Goal: Task Accomplishment & Management: Complete application form

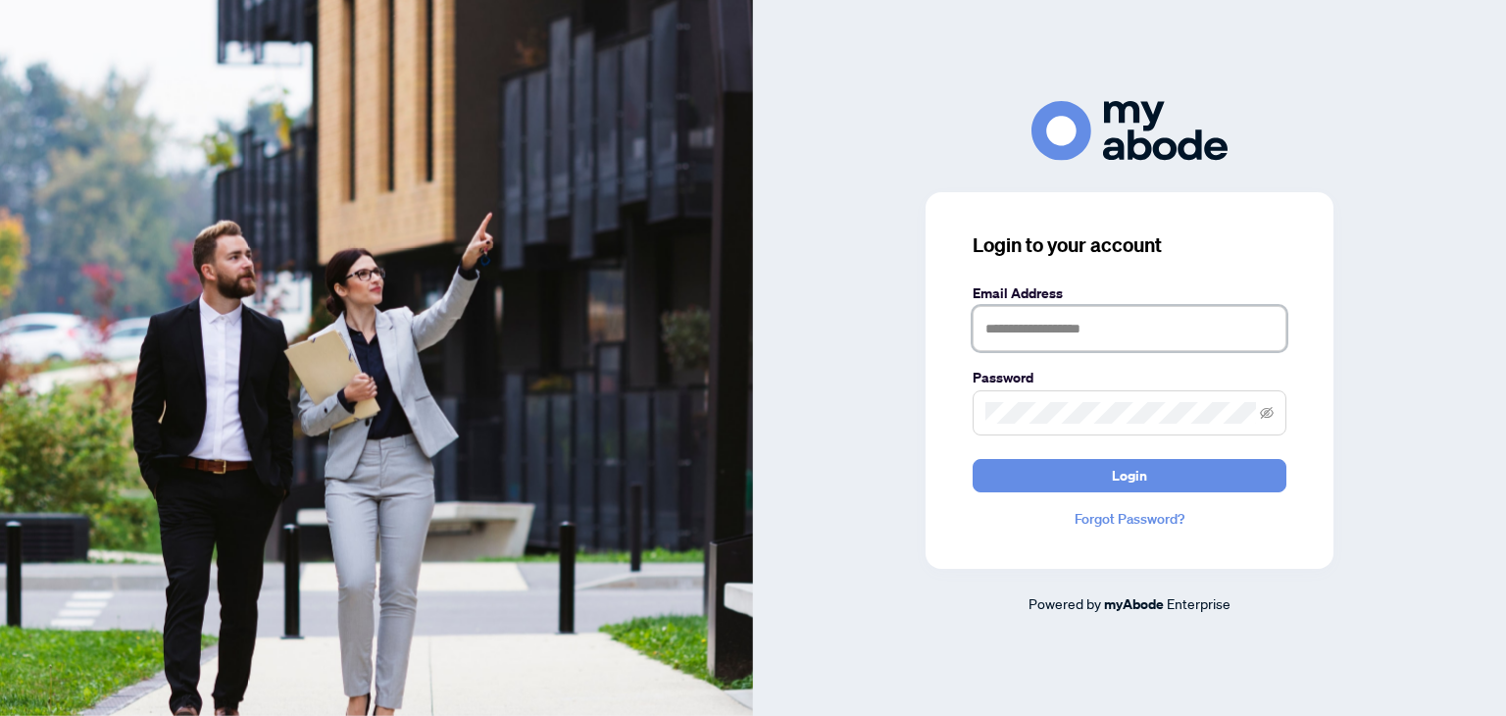
click at [1075, 333] on input "text" at bounding box center [1130, 328] width 314 height 45
type input "**********"
click at [1267, 417] on icon "eye-invisible" at bounding box center [1267, 413] width 14 height 14
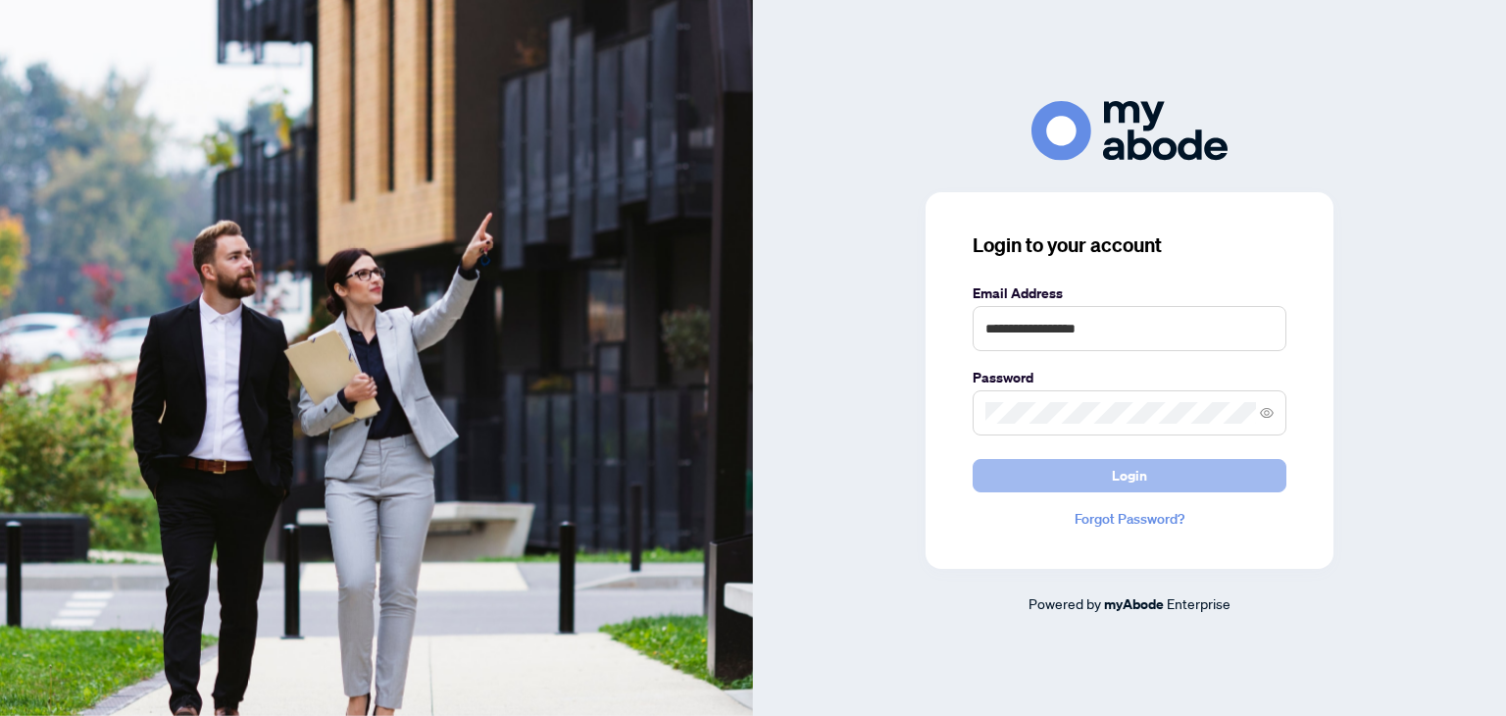
click at [1162, 476] on button "Login" at bounding box center [1130, 475] width 314 height 33
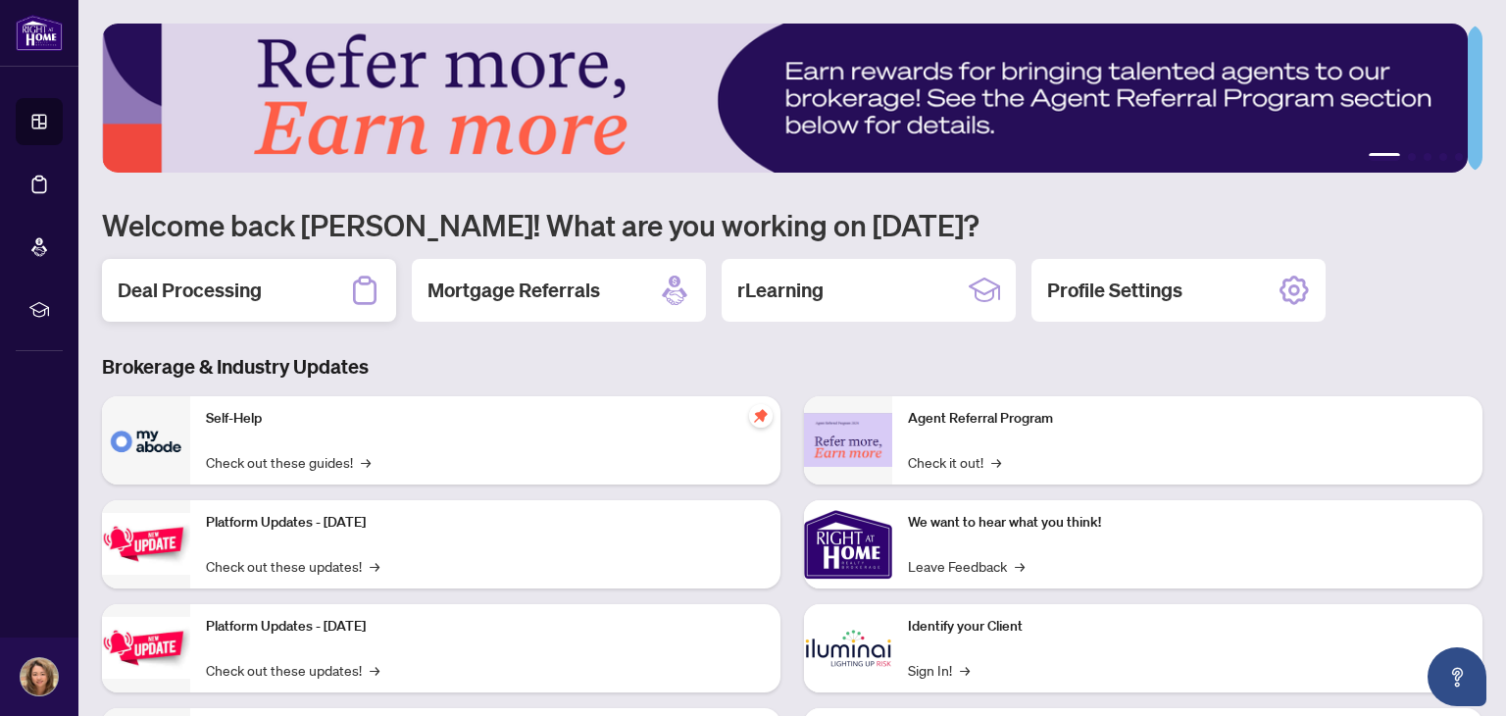
click at [179, 297] on h2 "Deal Processing" at bounding box center [190, 290] width 144 height 27
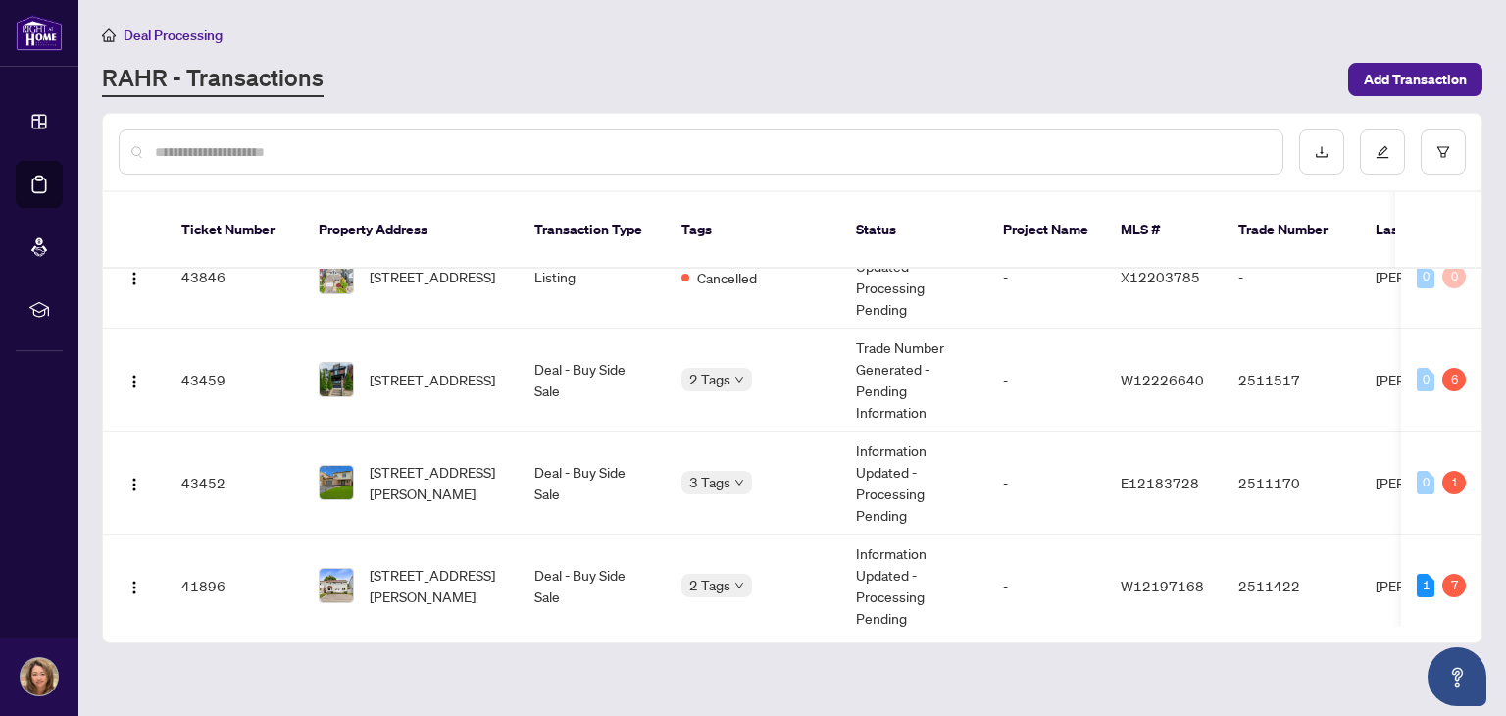
scroll to position [210, 0]
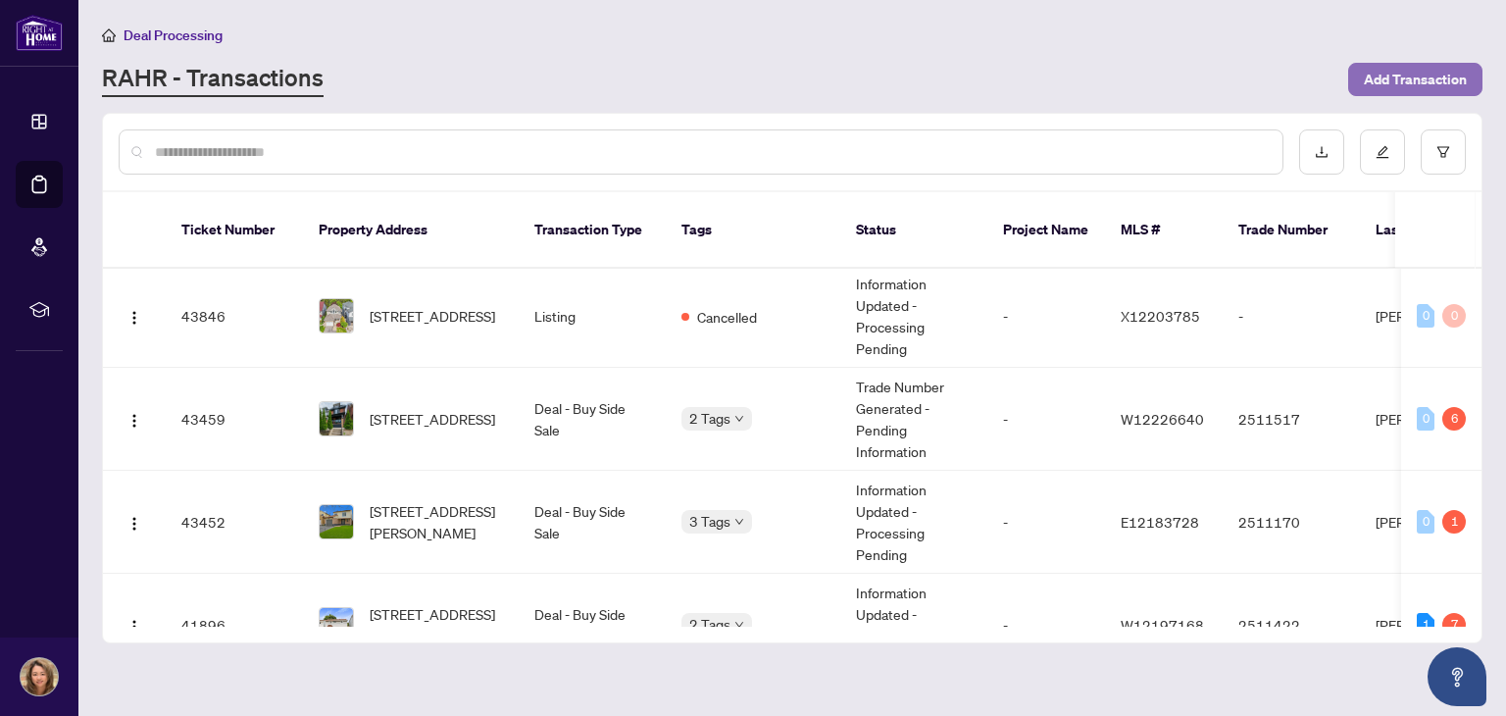
click at [1404, 82] on span "Add Transaction" at bounding box center [1415, 79] width 103 height 31
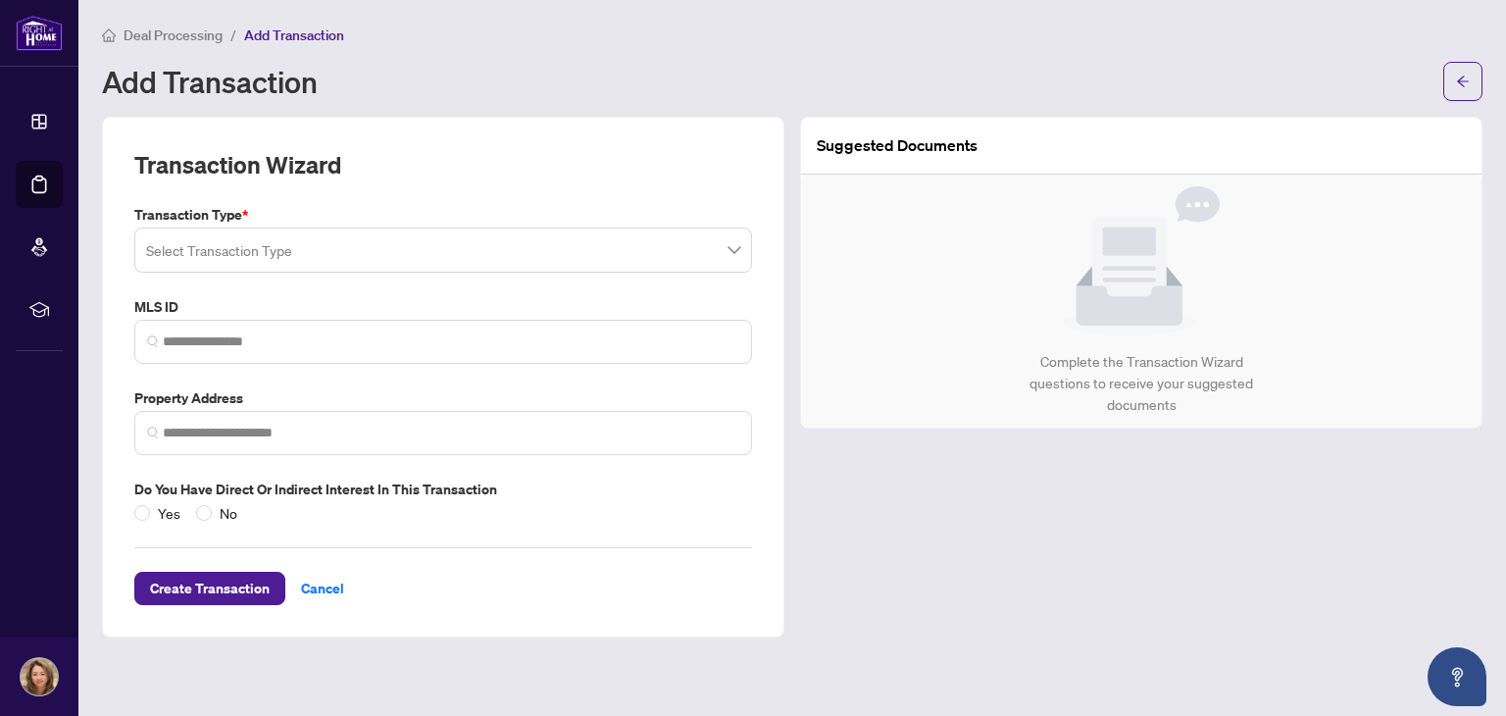
click at [420, 243] on input "search" at bounding box center [434, 252] width 577 height 43
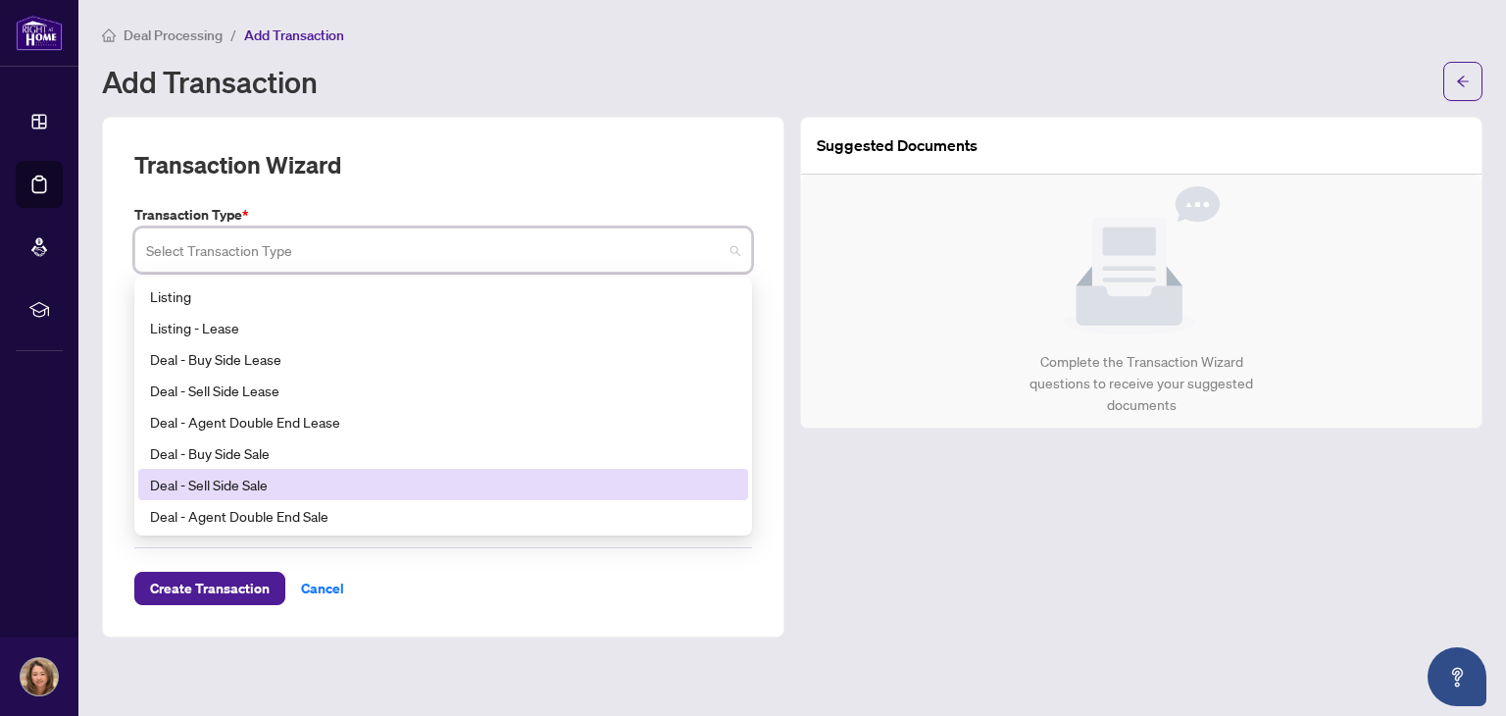
click at [320, 481] on div "Deal - Sell Side Sale" at bounding box center [443, 485] width 586 height 22
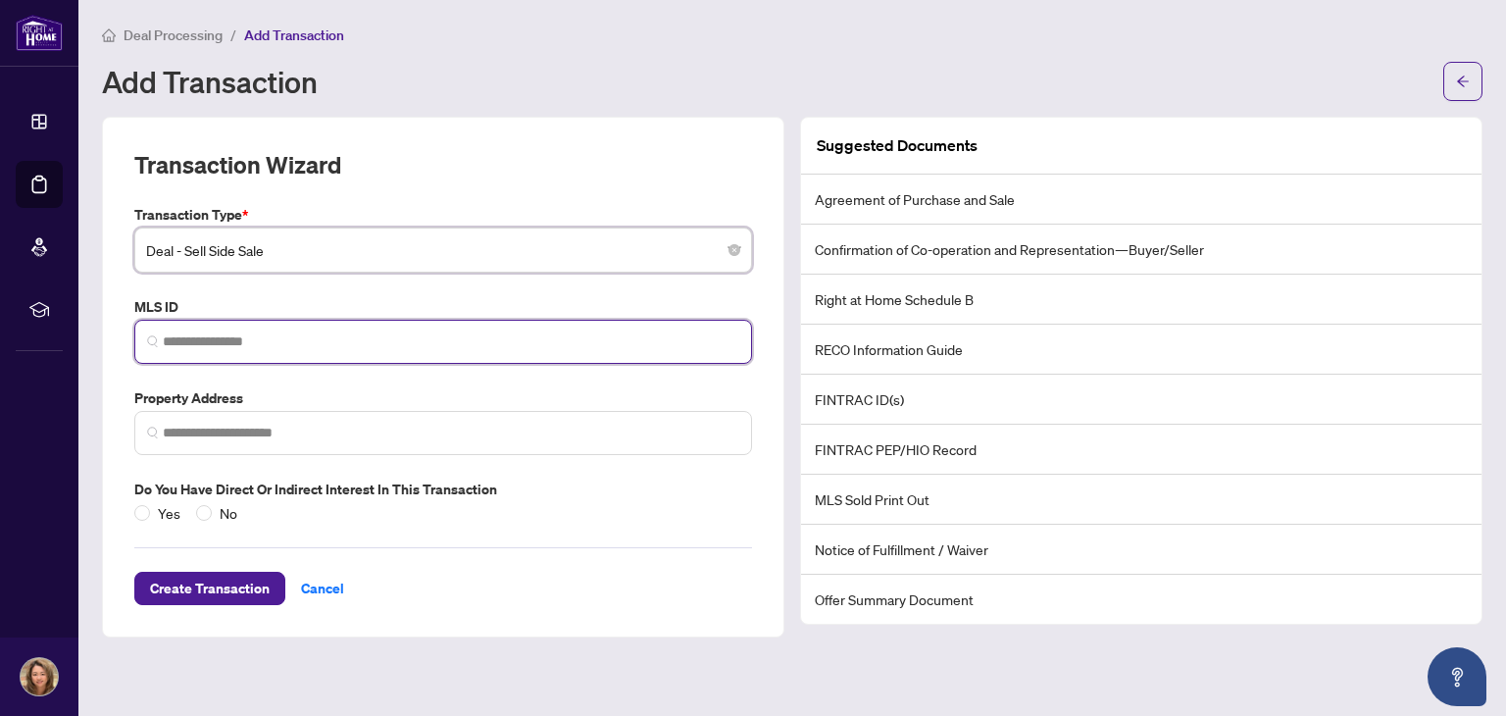
click at [336, 346] on input "search" at bounding box center [451, 341] width 577 height 21
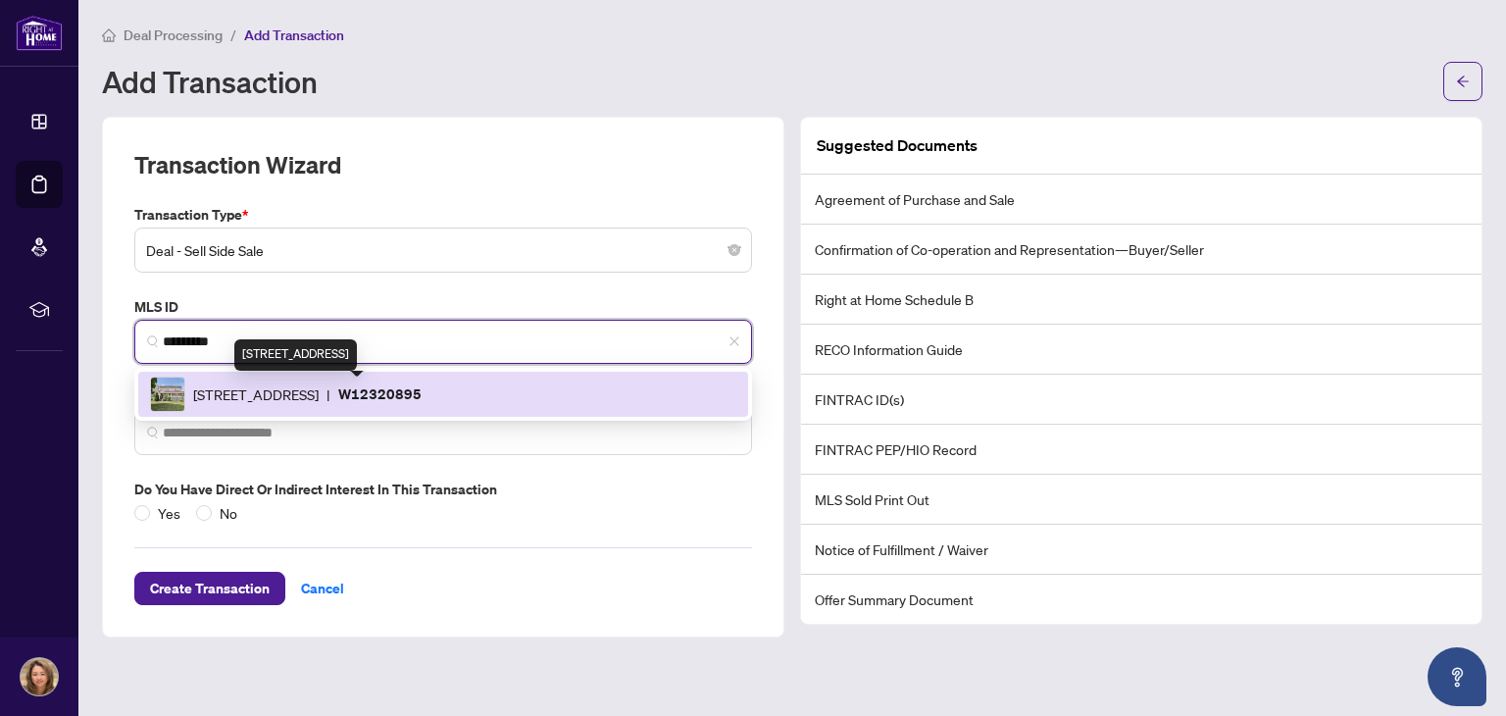
click at [319, 386] on span "[STREET_ADDRESS]" at bounding box center [256, 394] width 126 height 22
type input "*********"
type input "**********"
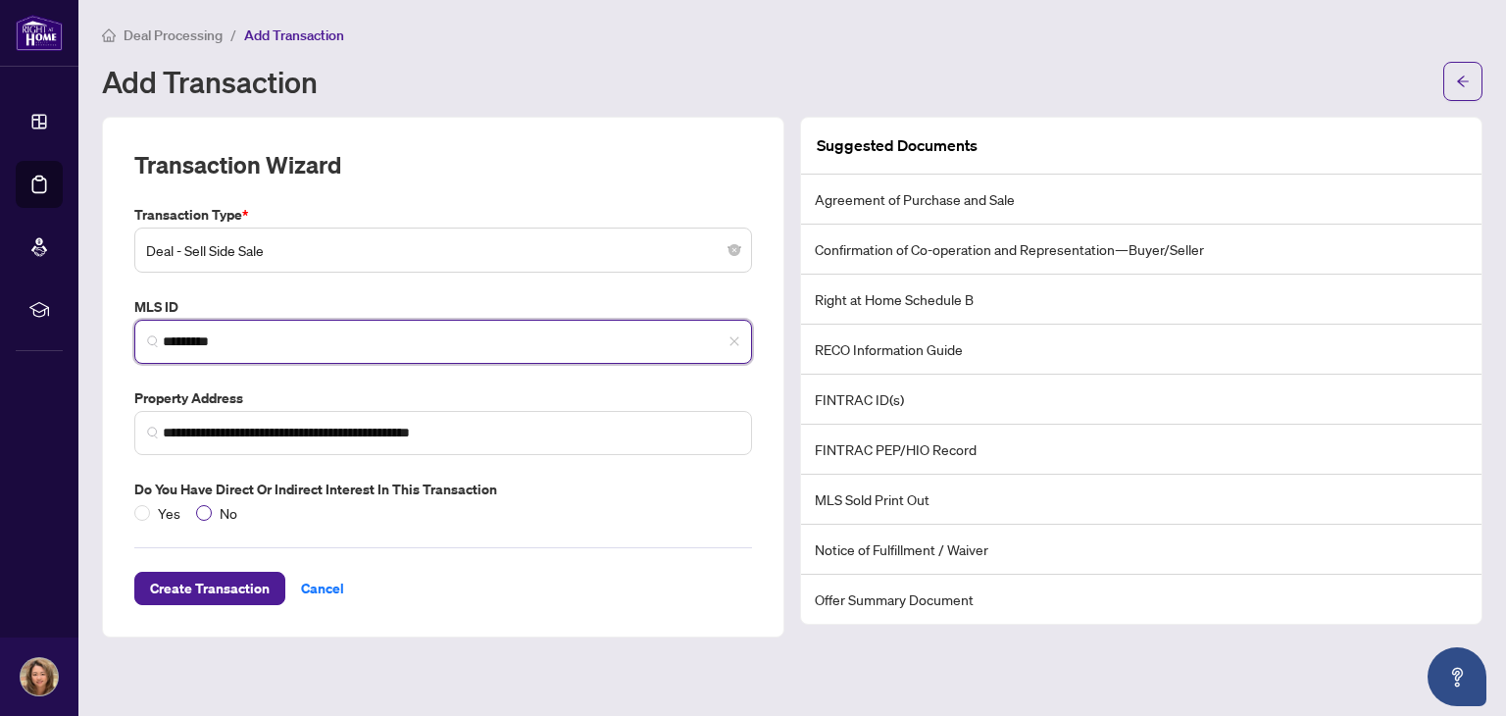
type input "*********"
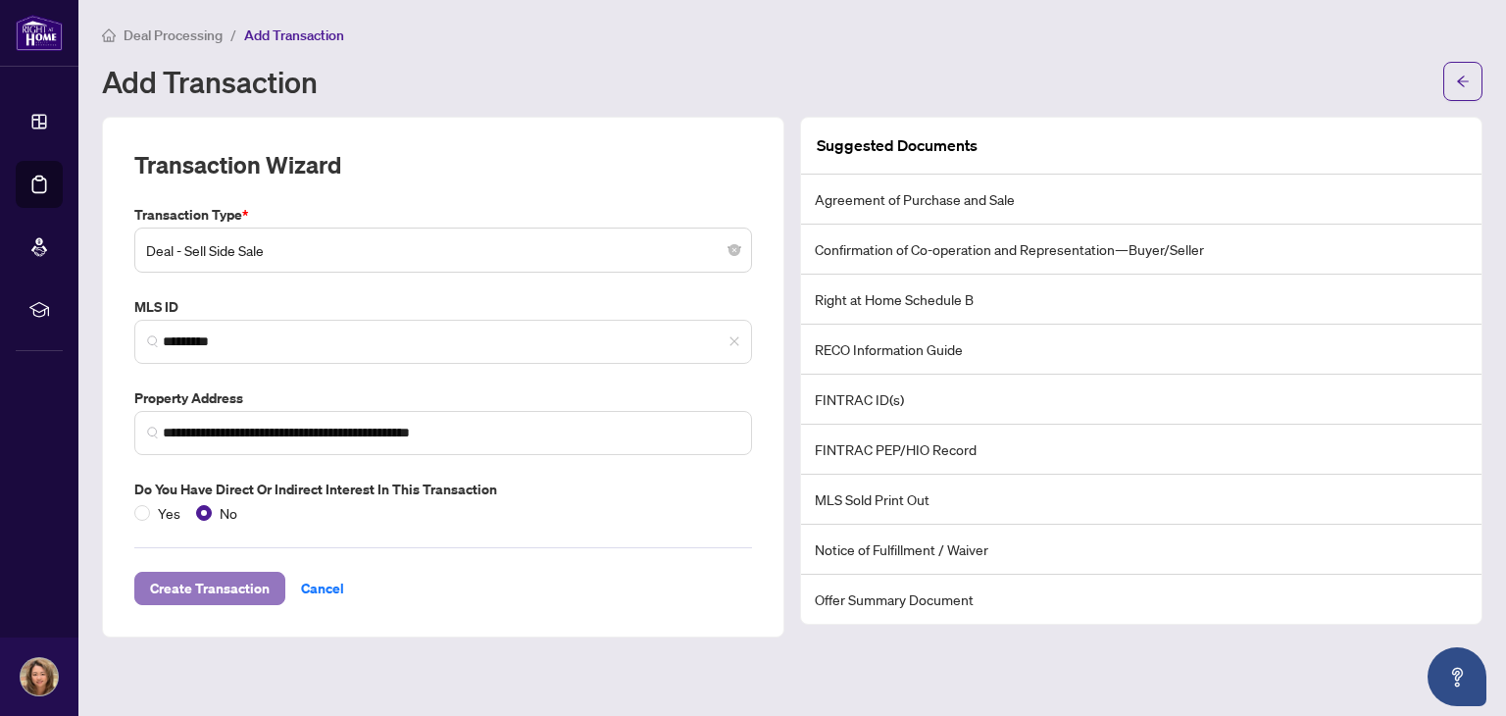
click at [223, 582] on span "Create Transaction" at bounding box center [210, 588] width 120 height 31
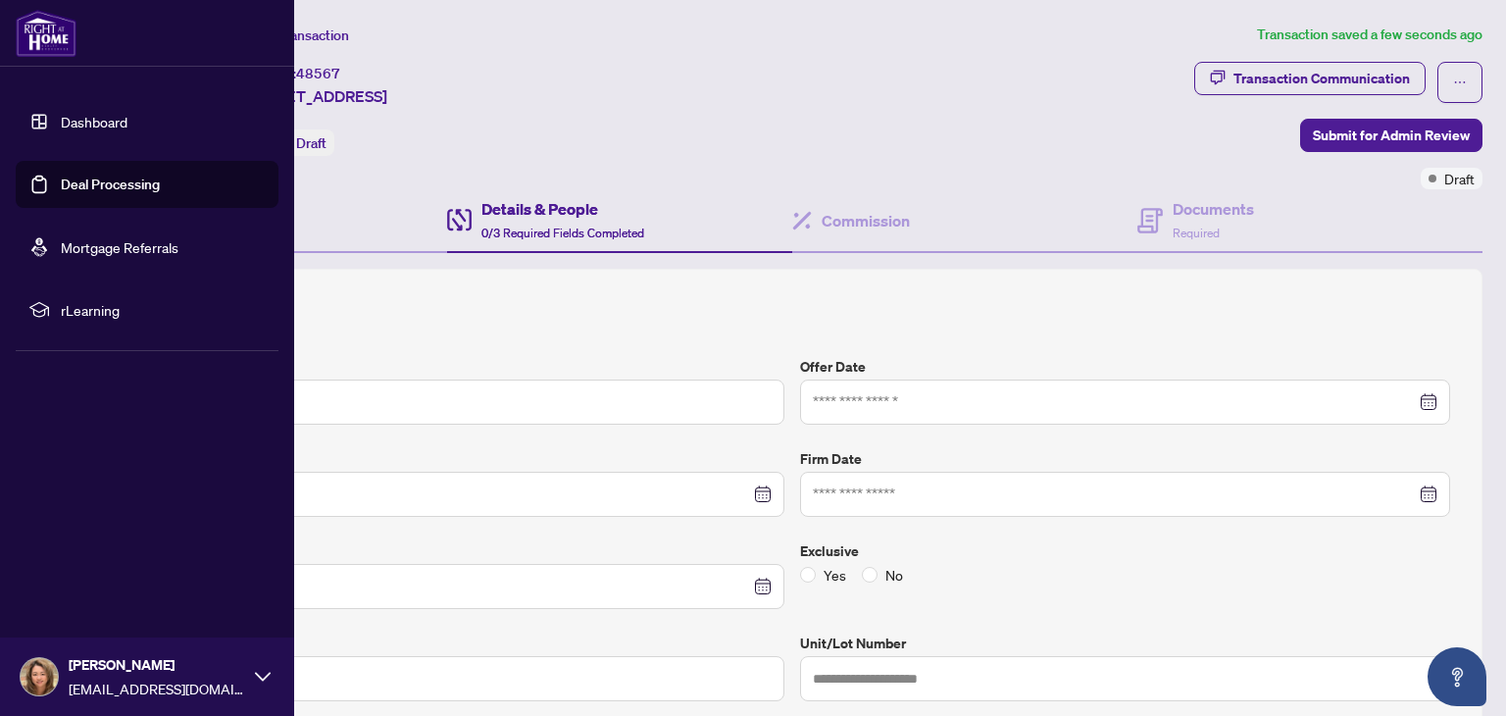
click at [94, 183] on link "Deal Processing" at bounding box center [110, 185] width 99 height 18
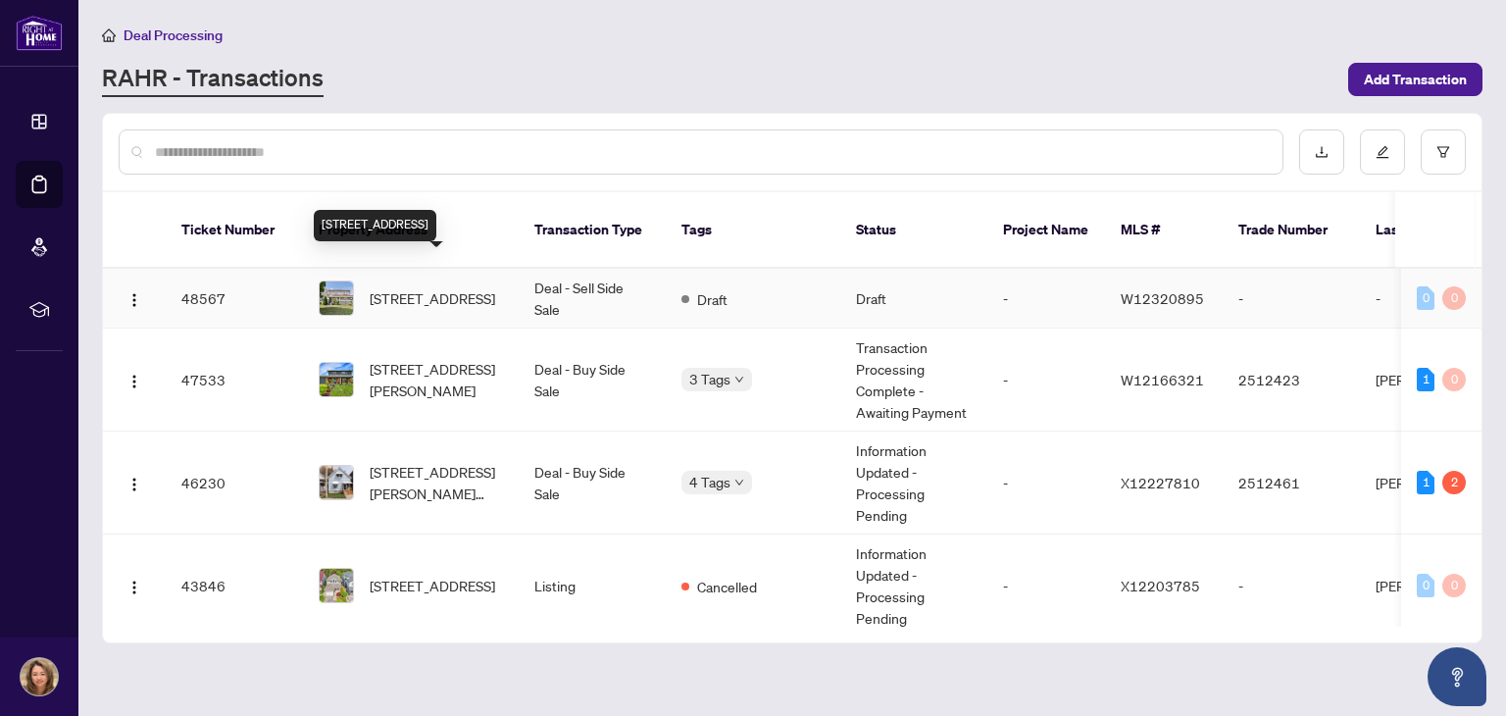
click at [423, 287] on span "[STREET_ADDRESS]" at bounding box center [433, 298] width 126 height 22
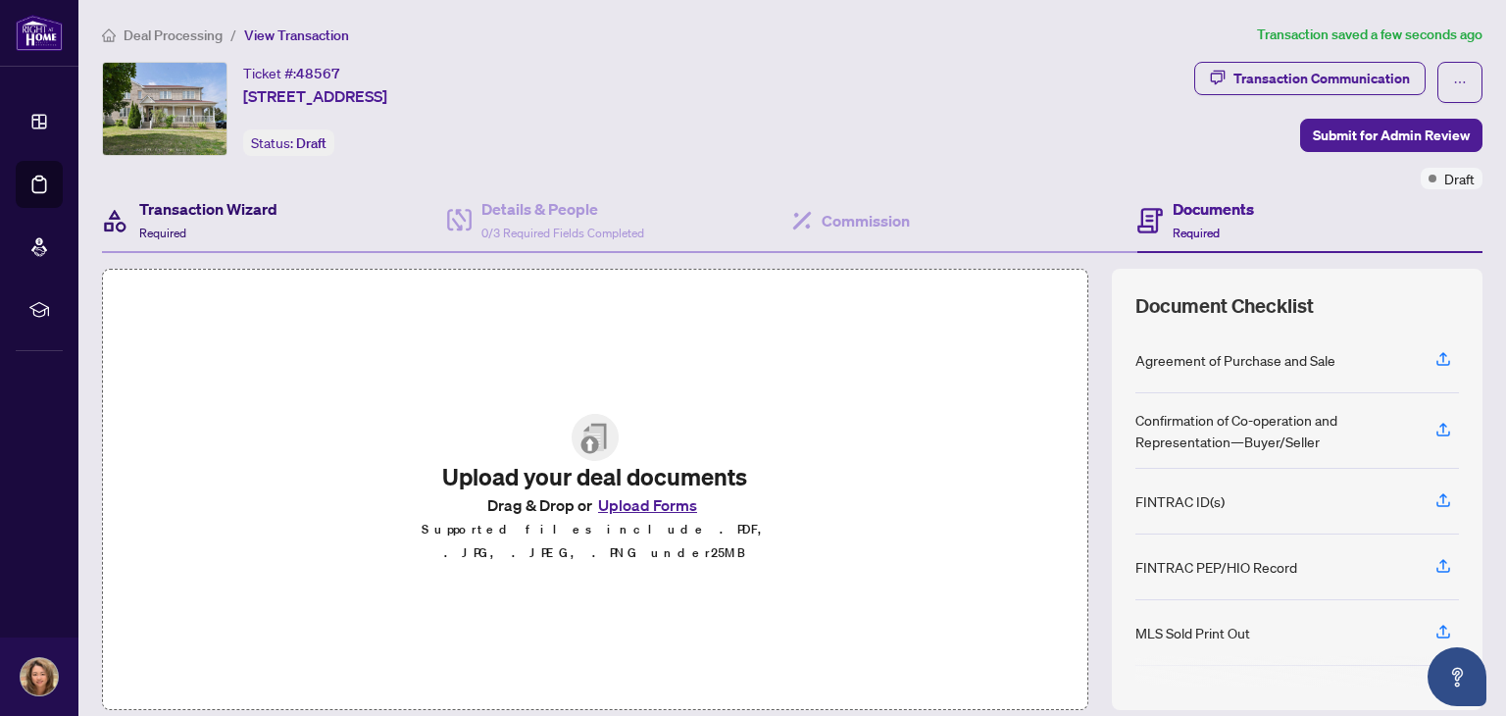
click at [195, 209] on h4 "Transaction Wizard" at bounding box center [208, 209] width 138 height 24
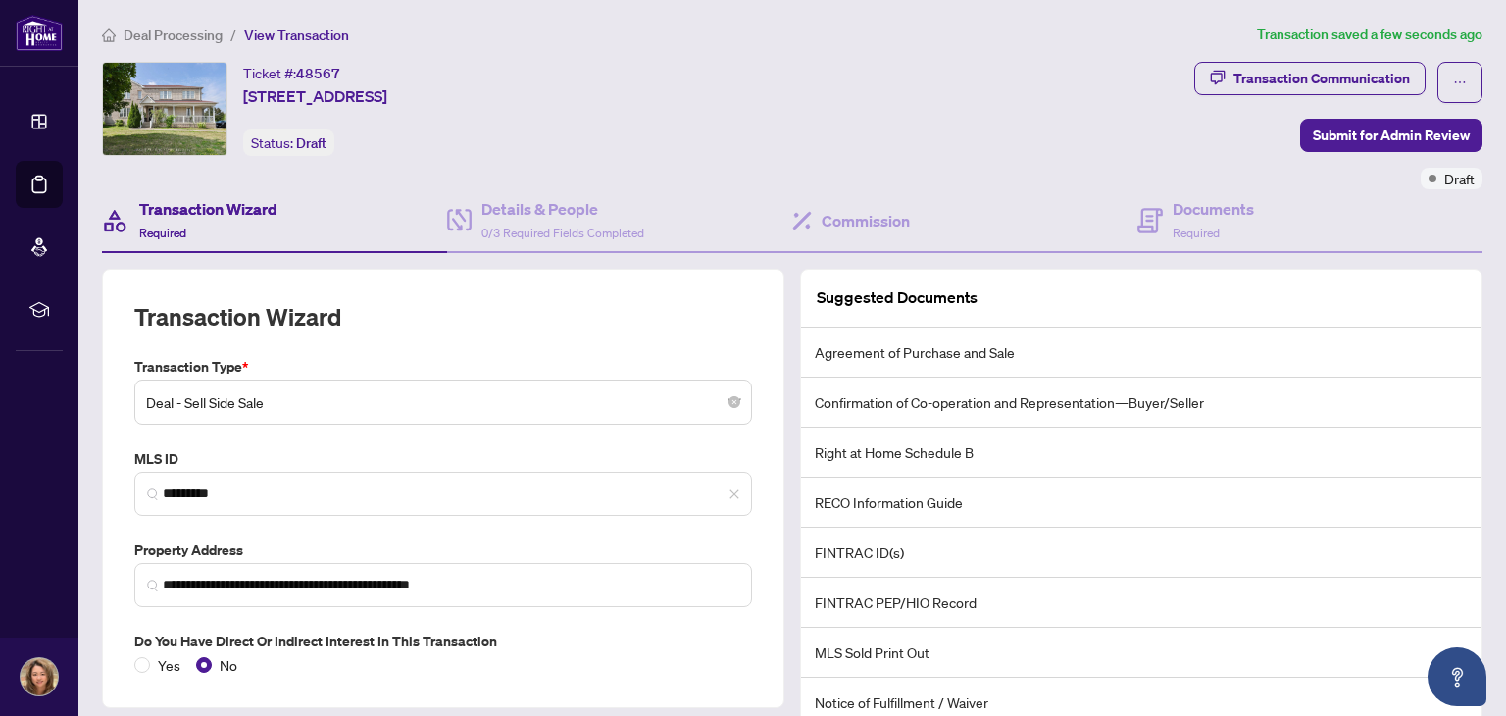
click at [304, 398] on span "Deal - Sell Side Sale" at bounding box center [443, 401] width 594 height 37
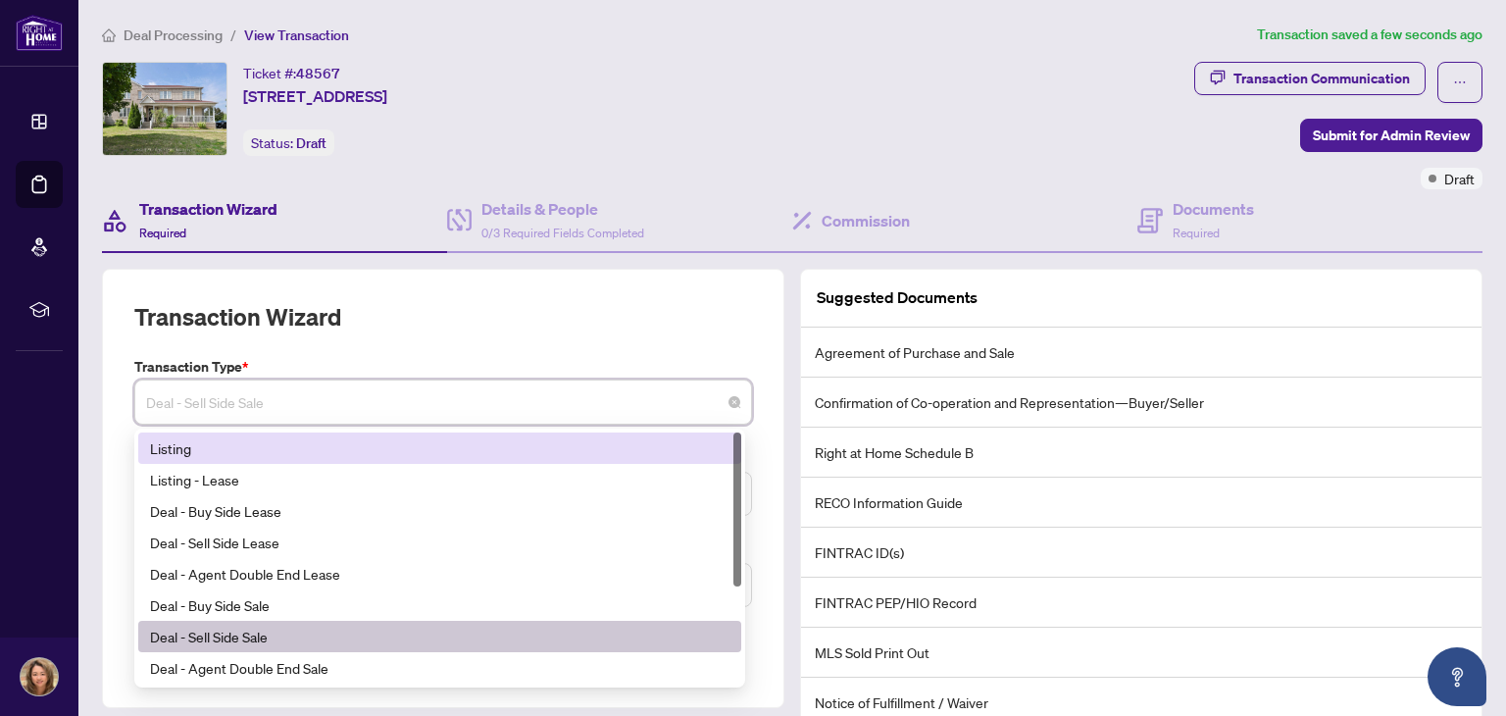
click at [279, 432] on div "Listing" at bounding box center [439, 447] width 603 height 31
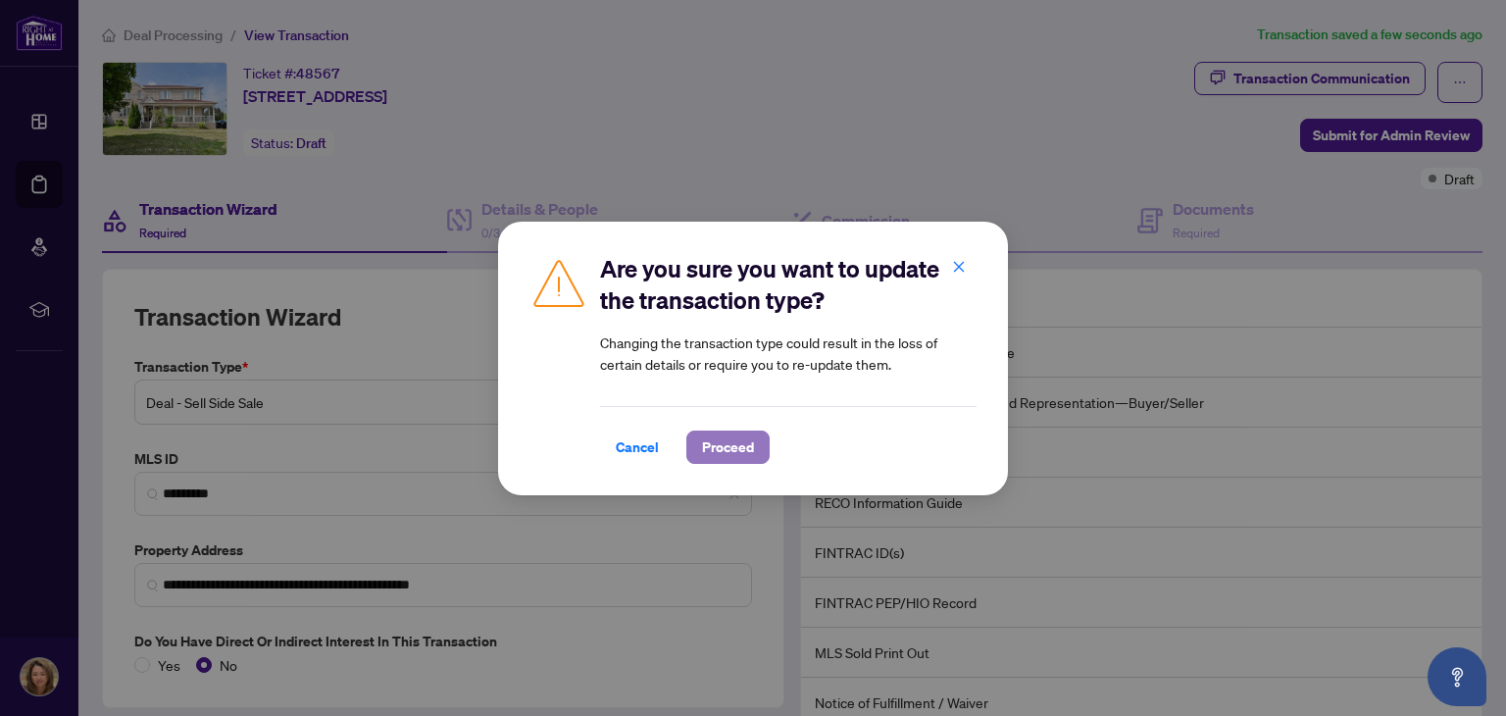
click at [734, 456] on span "Proceed" at bounding box center [728, 446] width 52 height 31
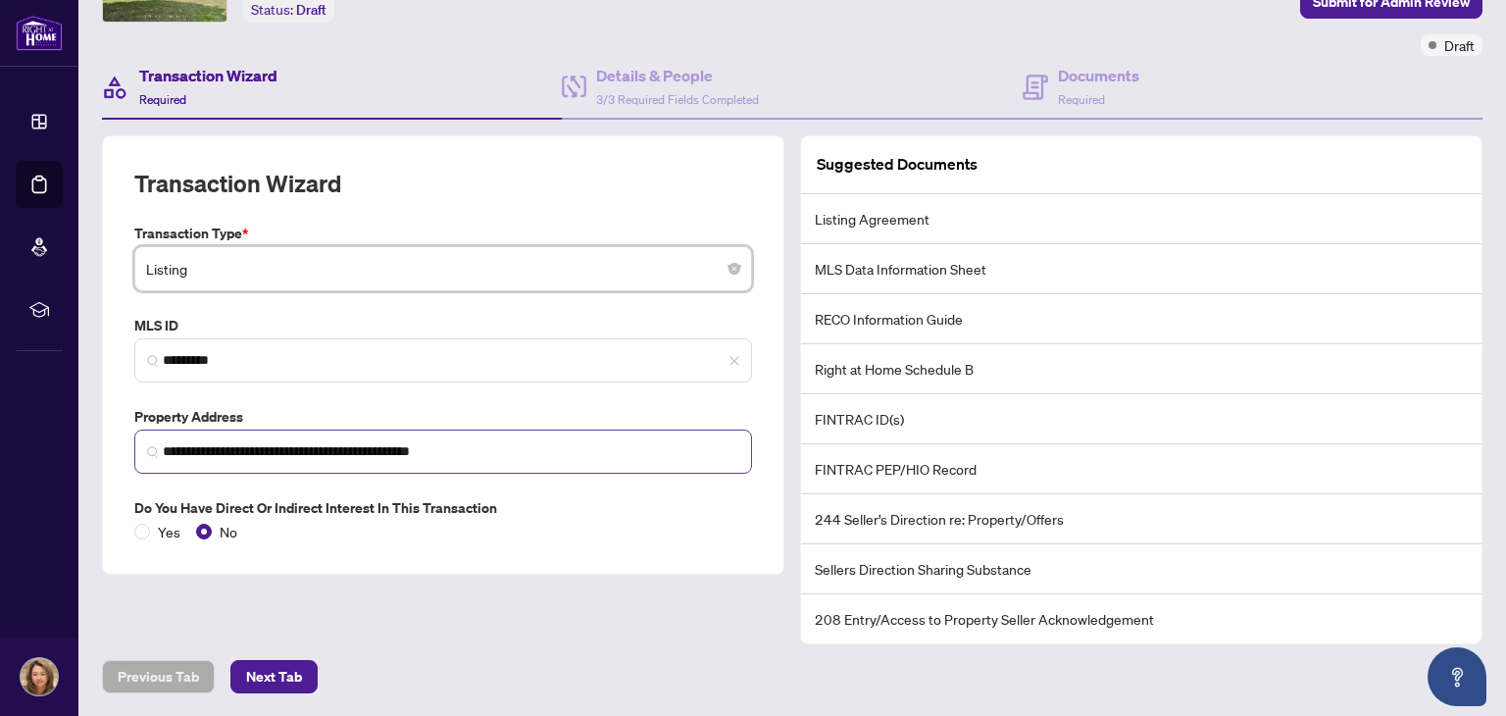
scroll to position [141, 0]
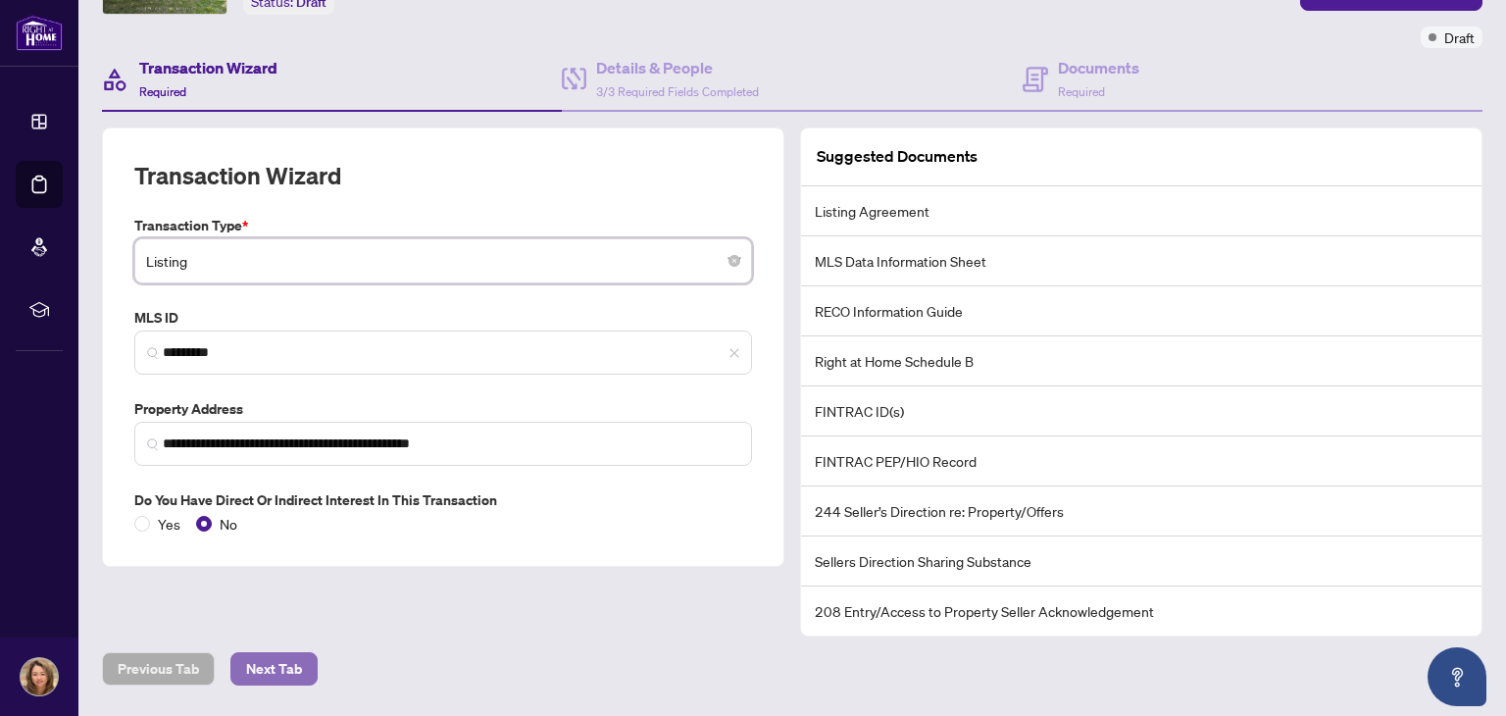
click at [270, 657] on span "Next Tab" at bounding box center [274, 668] width 56 height 31
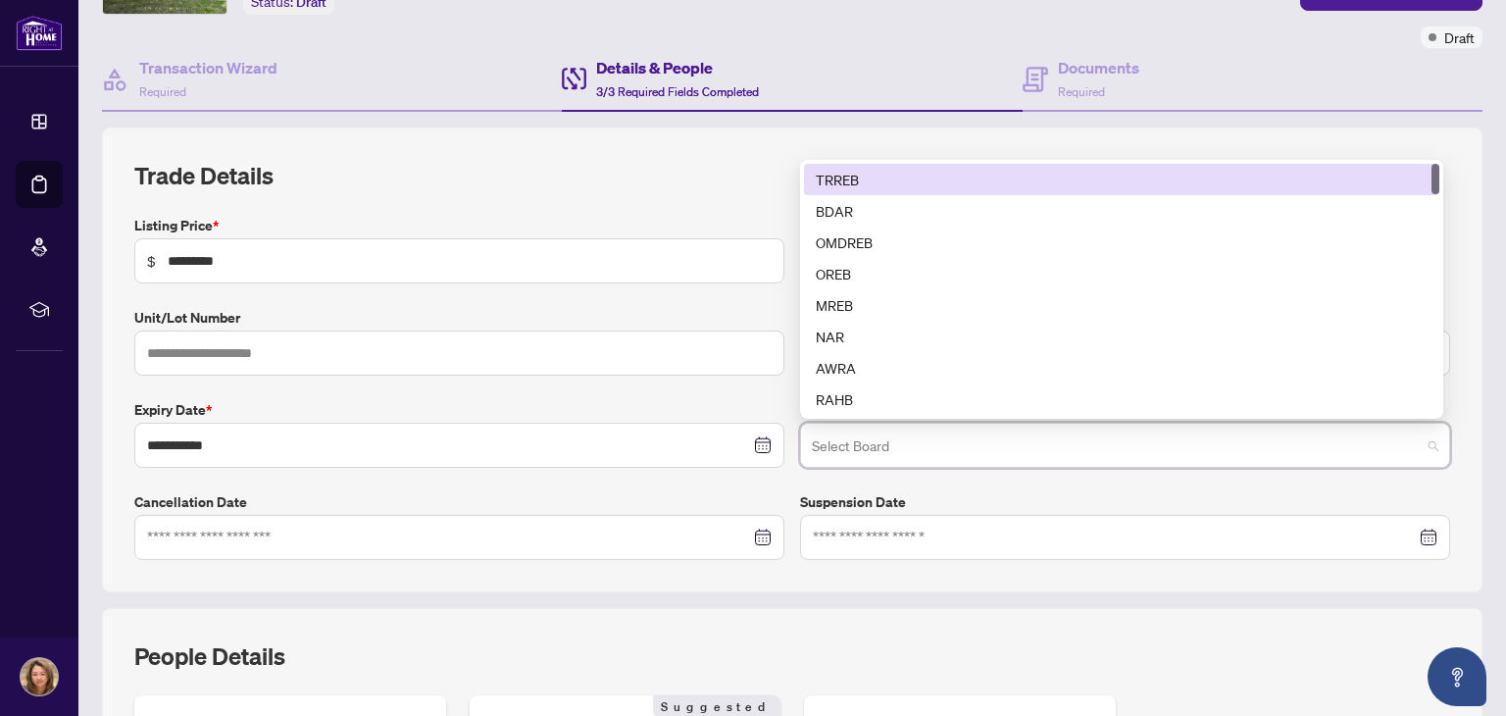
click at [894, 439] on input "search" at bounding box center [1116, 448] width 609 height 43
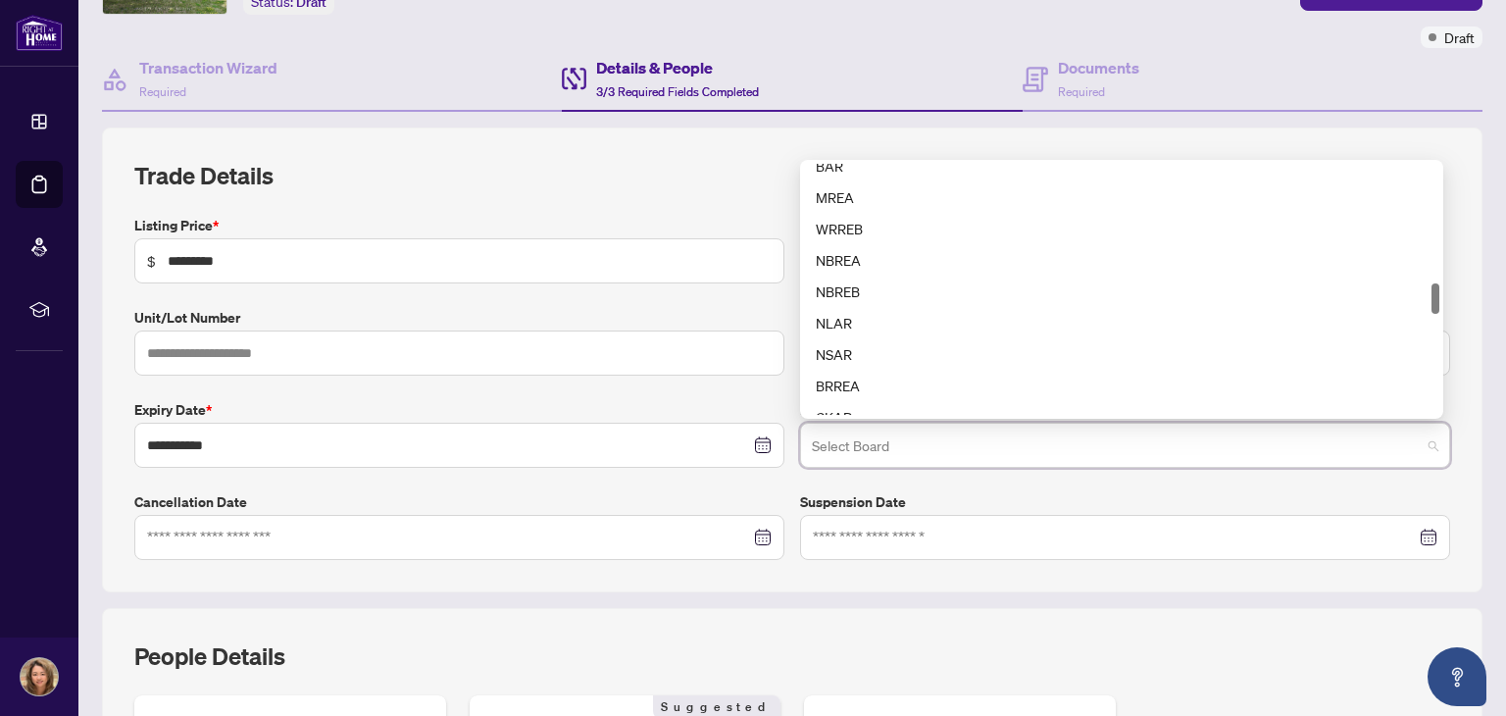
scroll to position [987, 0]
type input "*"
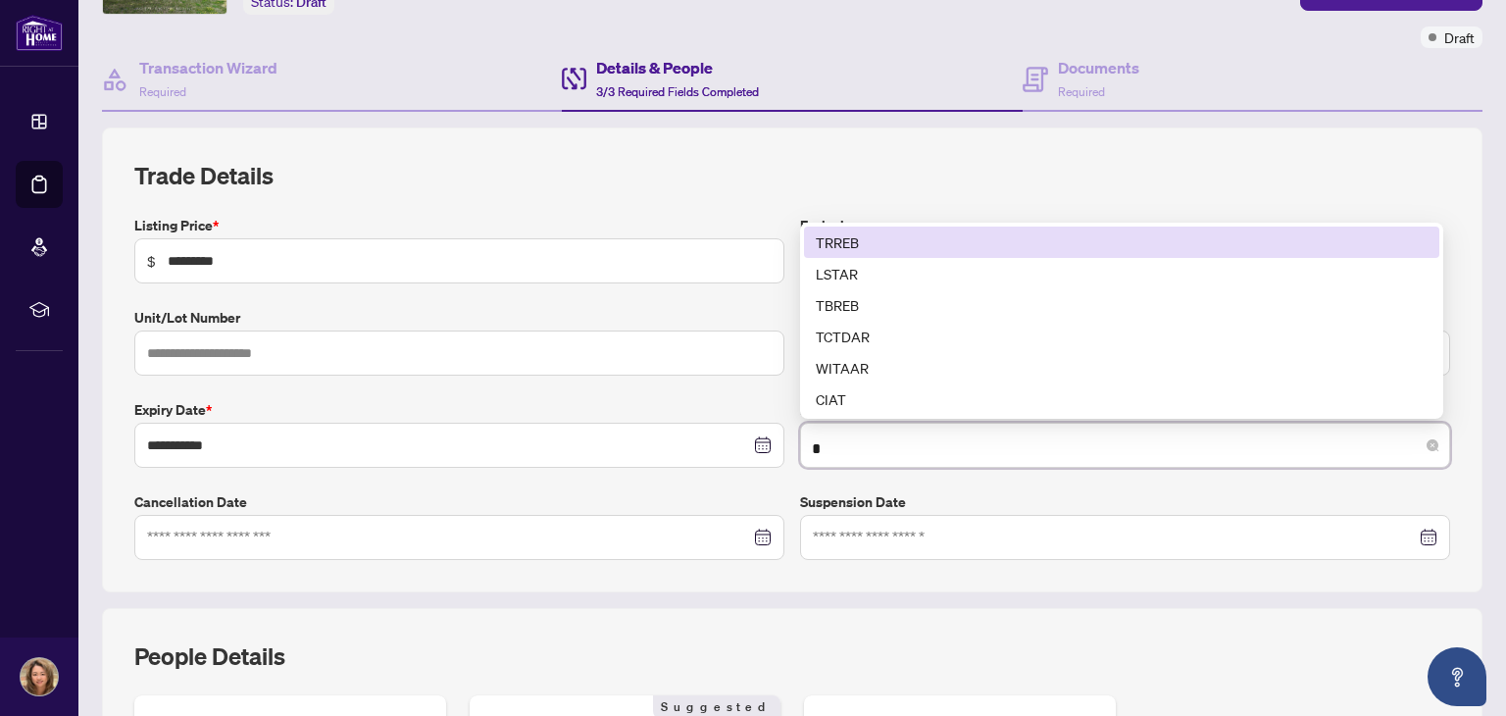
scroll to position [0, 0]
click at [863, 240] on div "TRREB" at bounding box center [1122, 242] width 612 height 22
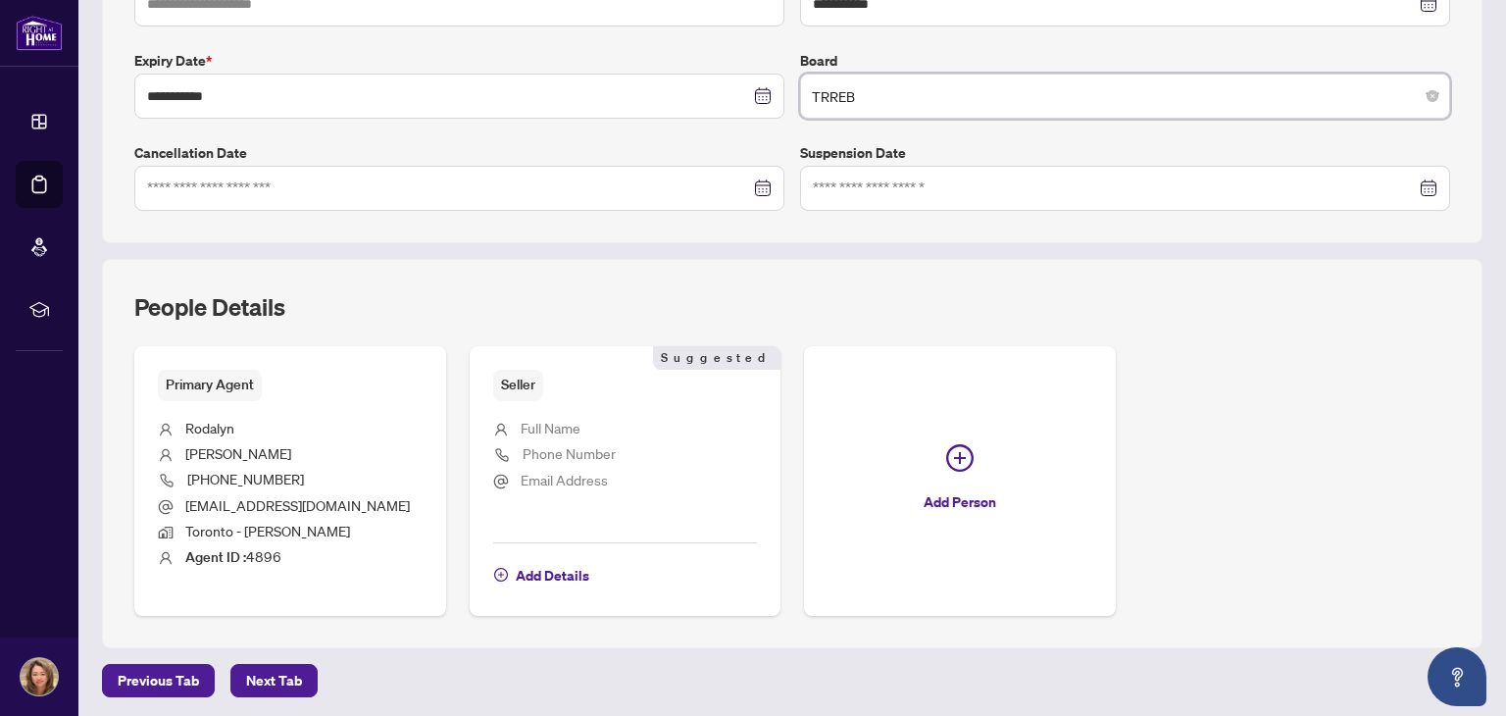
scroll to position [559, 0]
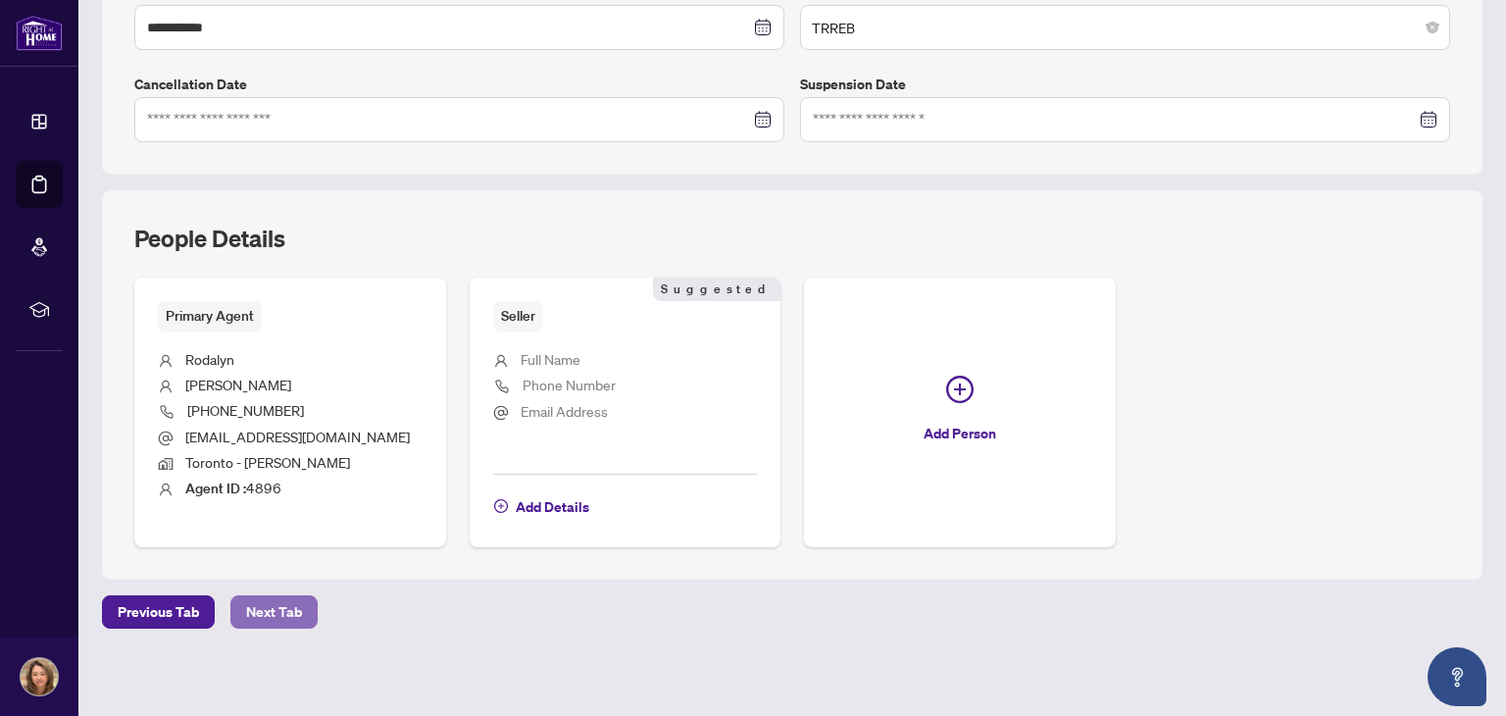
click at [258, 609] on span "Next Tab" at bounding box center [274, 611] width 56 height 31
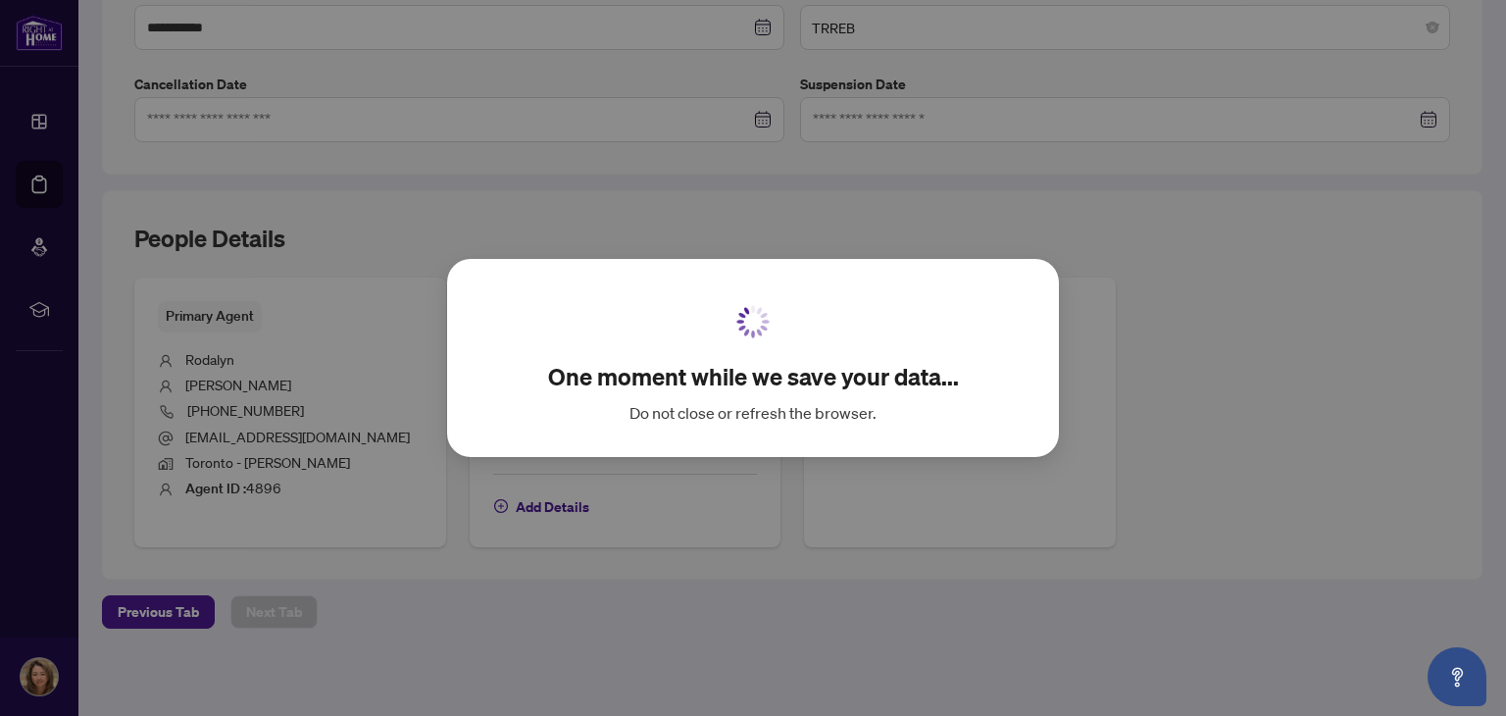
scroll to position [132, 0]
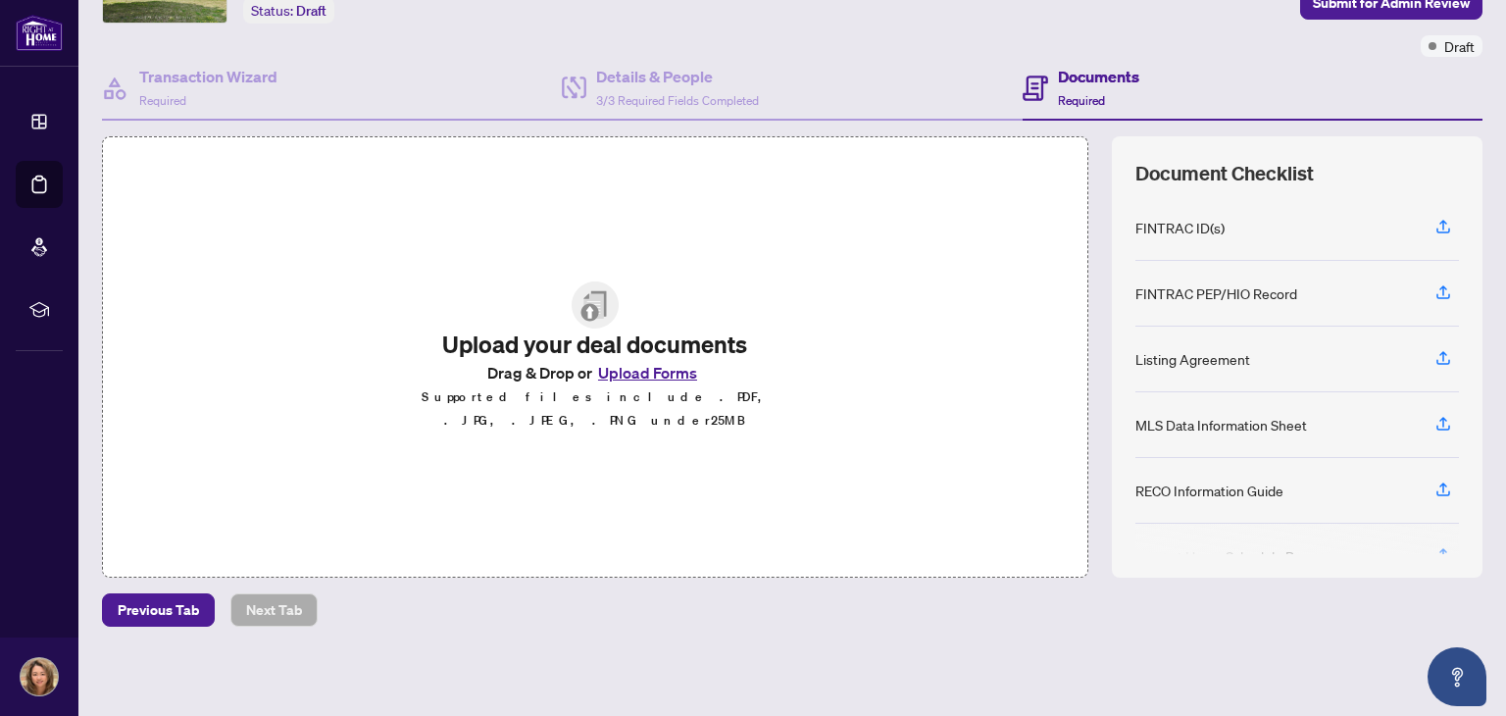
click at [647, 384] on button "Upload Forms" at bounding box center [647, 372] width 111 height 25
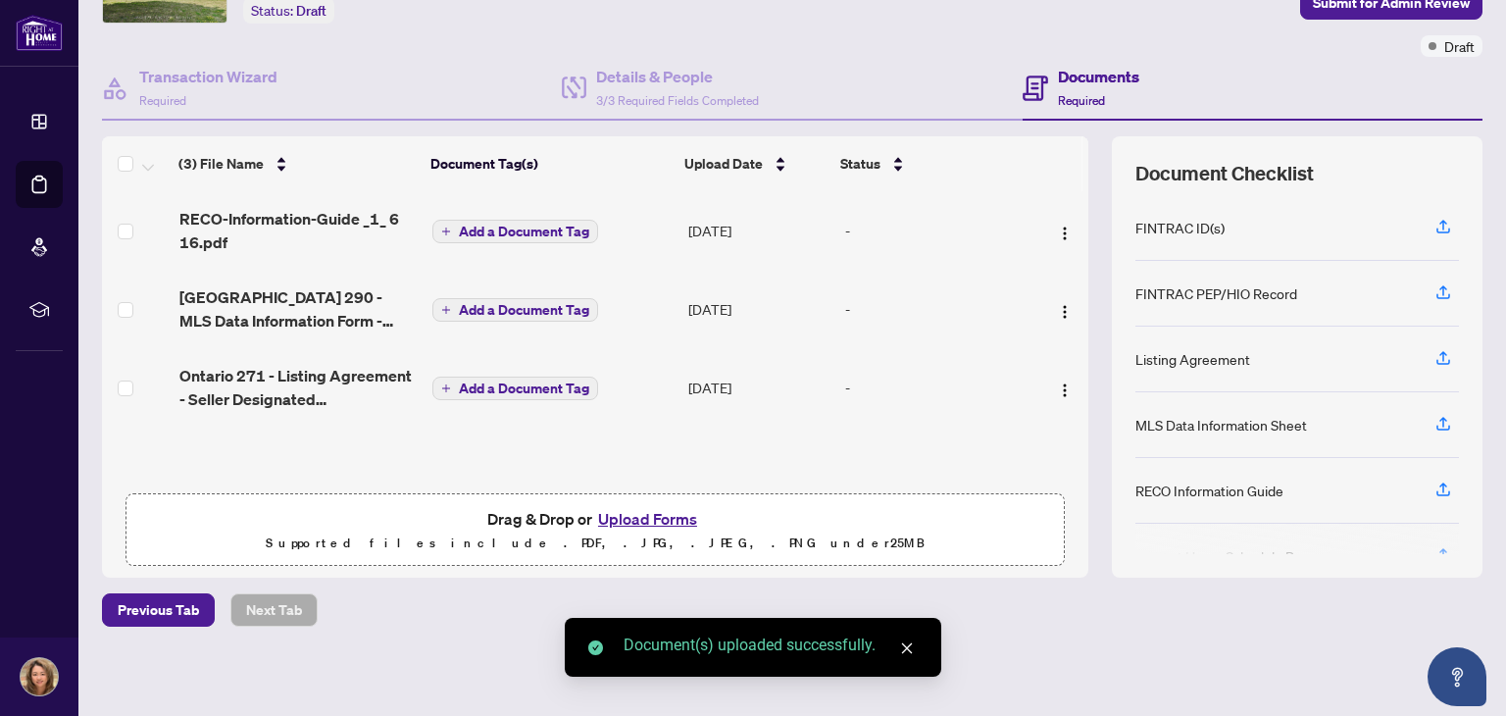
click at [492, 228] on span "Add a Document Tag" at bounding box center [524, 232] width 130 height 14
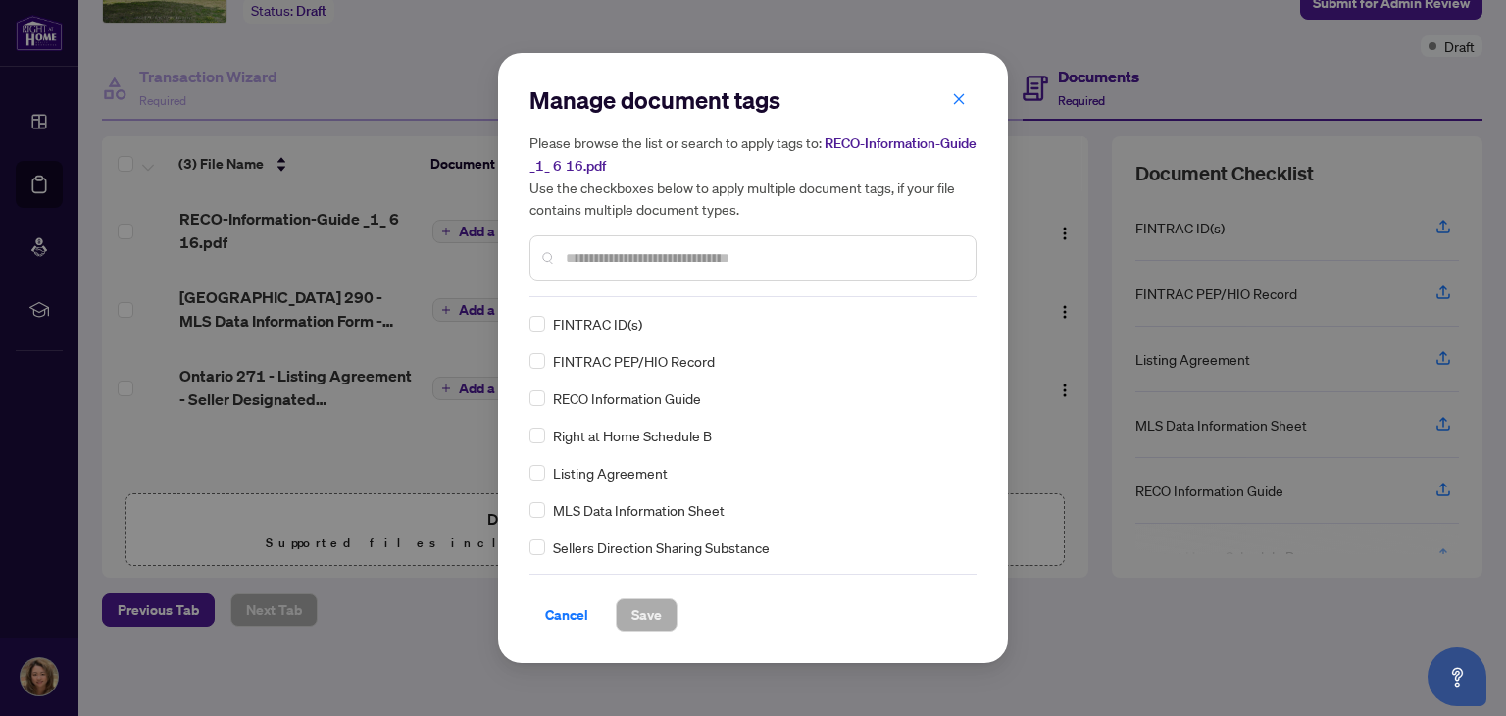
click at [723, 289] on div "Manage document tags Please browse the list or search to apply tags to: RECO-In…" at bounding box center [753, 190] width 447 height 213
click at [529, 399] on div "Manage document tags Please browse the list or search to apply tags to: RECO-In…" at bounding box center [753, 358] width 510 height 610
click at [650, 610] on span "Save" at bounding box center [647, 614] width 30 height 31
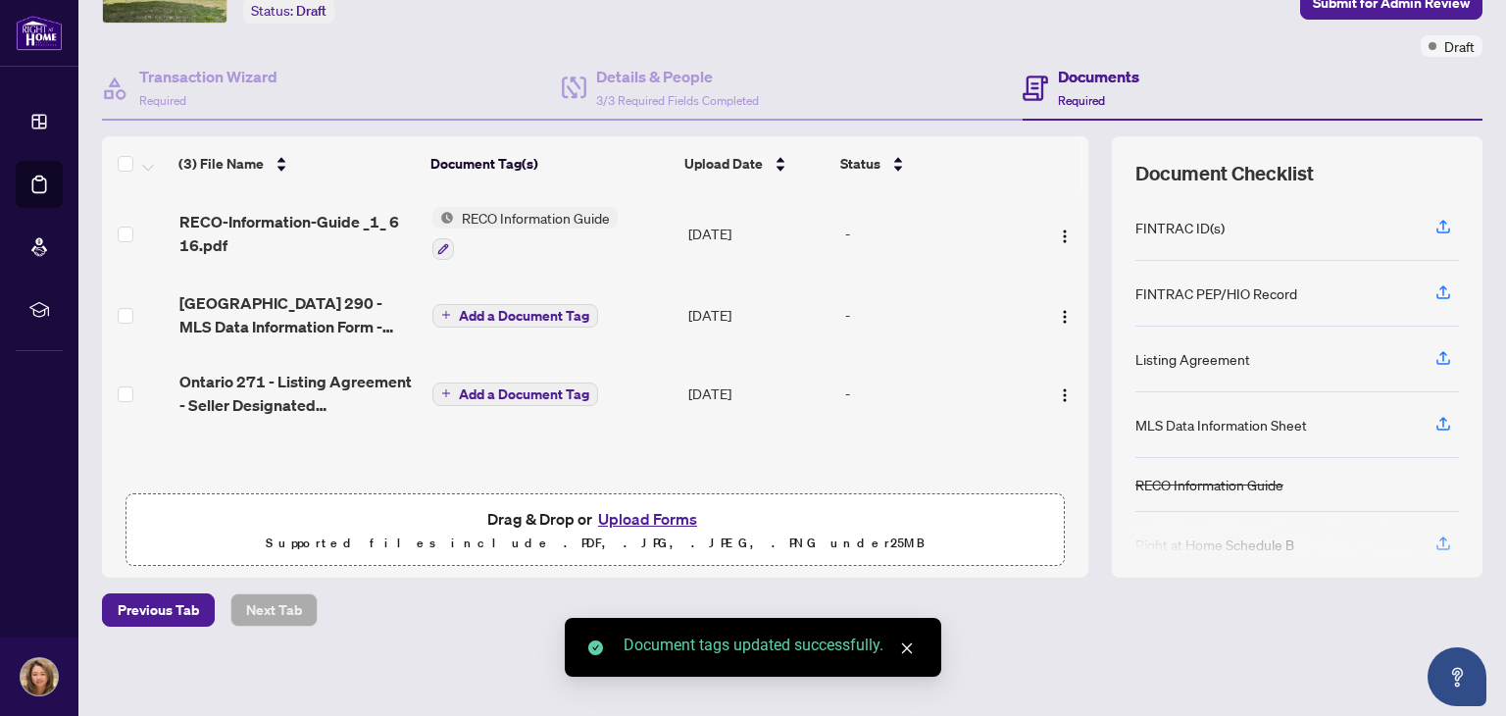
click at [549, 295] on td "Add a Document Tag" at bounding box center [553, 315] width 256 height 78
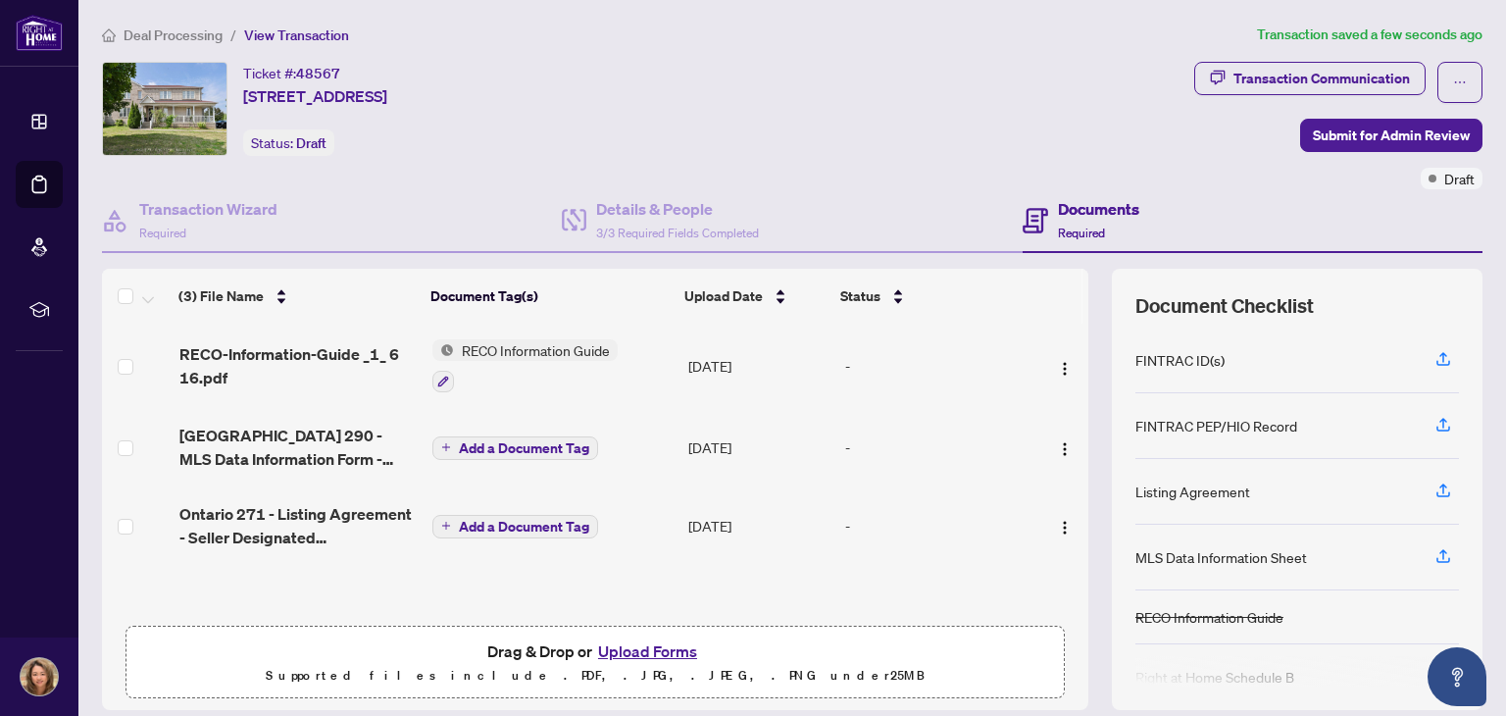
click at [513, 441] on span "Add a Document Tag" at bounding box center [524, 448] width 130 height 14
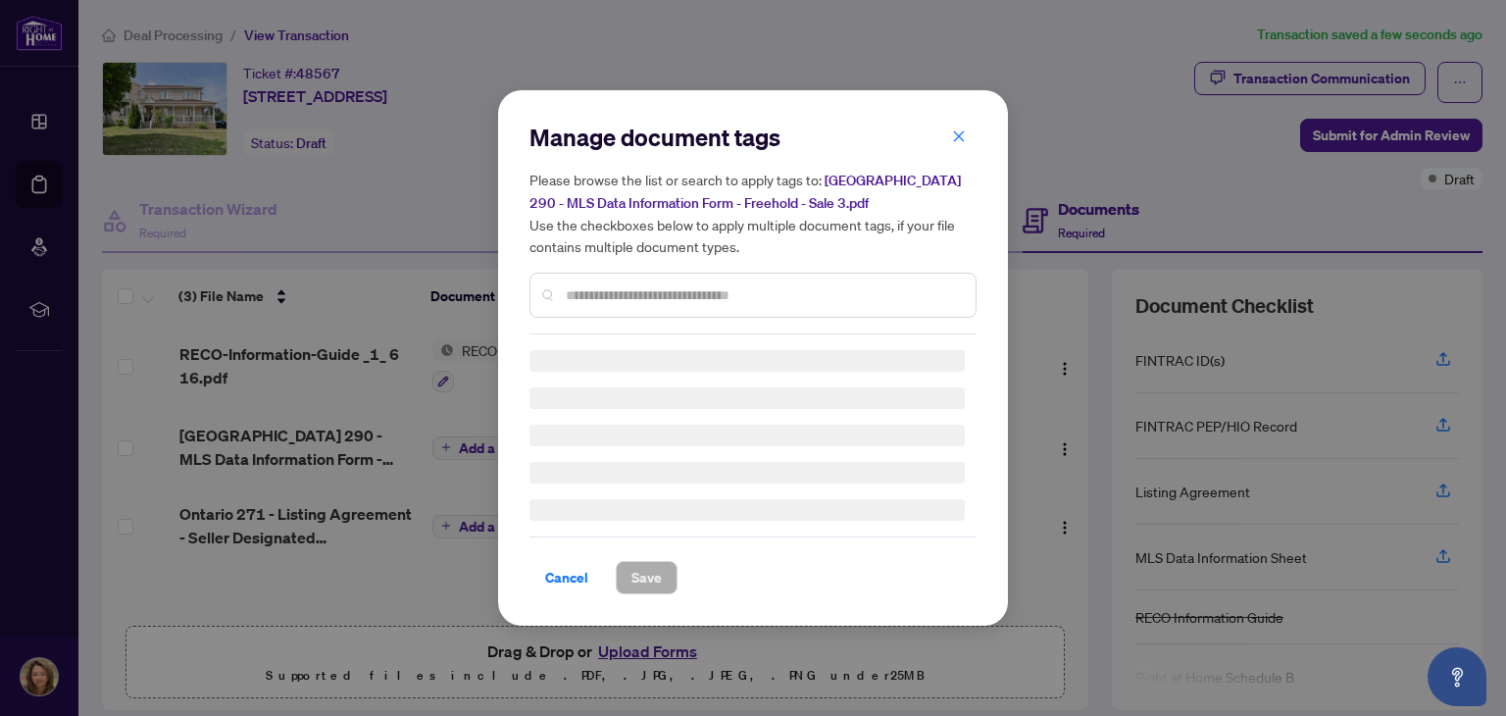
click at [513, 436] on div "Manage document tags Please browse the list or search to apply tags to: Toronto…" at bounding box center [753, 357] width 510 height 535
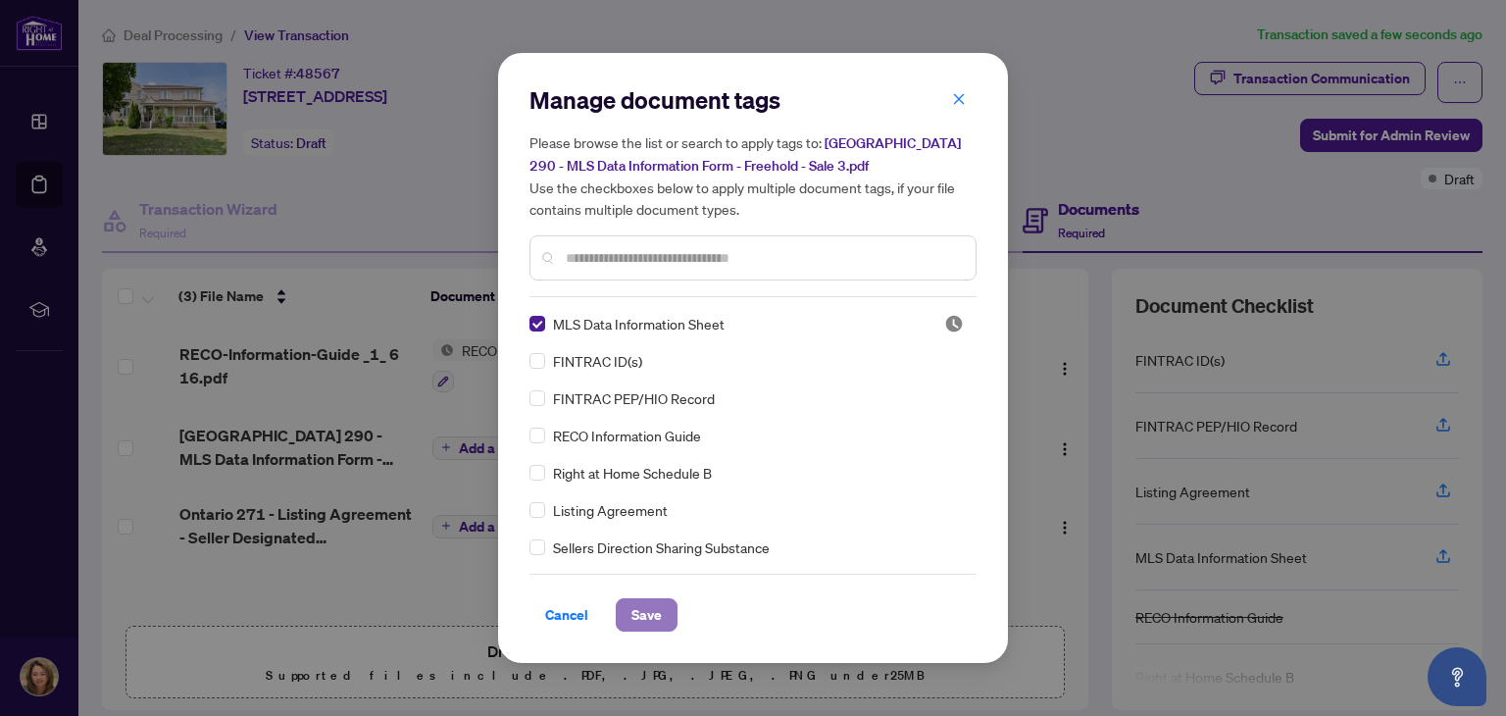
click at [662, 609] on button "Save" at bounding box center [647, 614] width 62 height 33
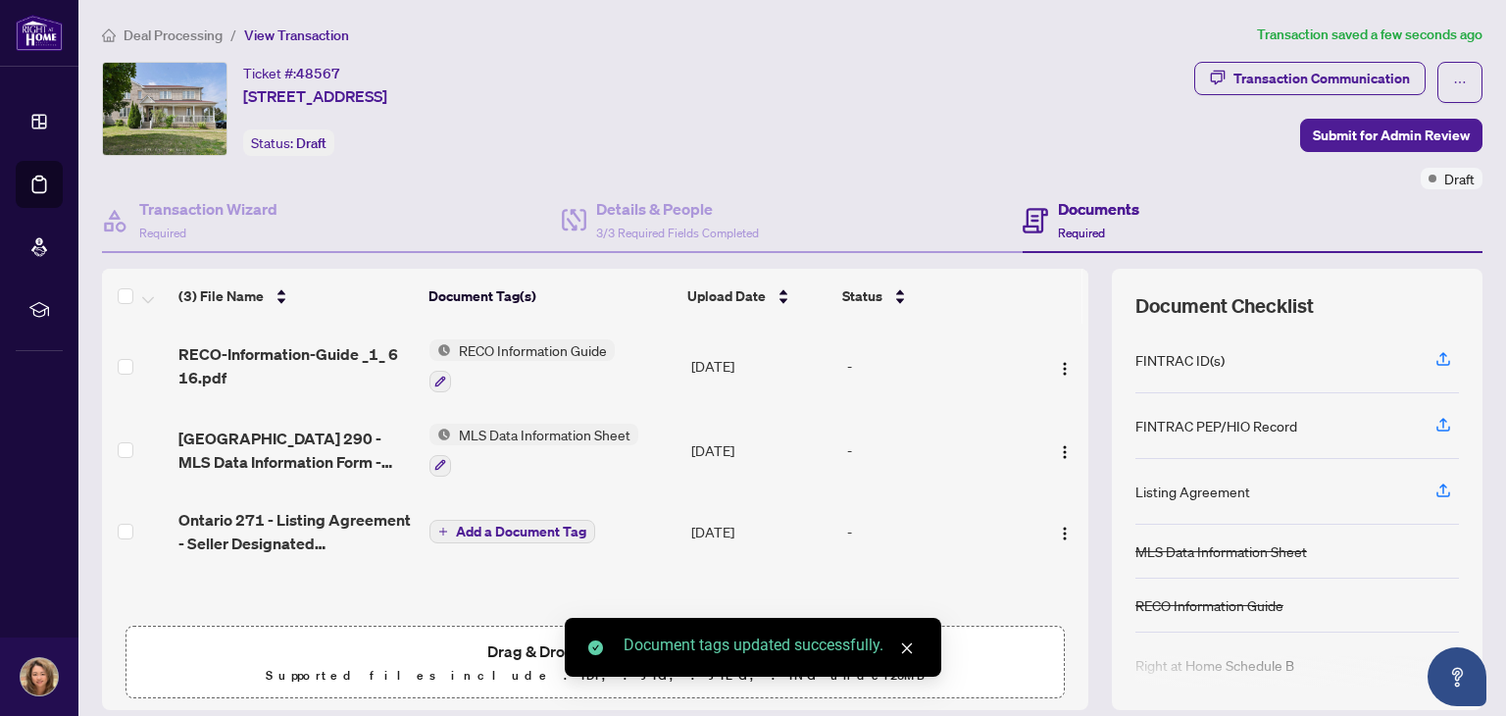
click at [488, 525] on span "Add a Document Tag" at bounding box center [521, 532] width 130 height 14
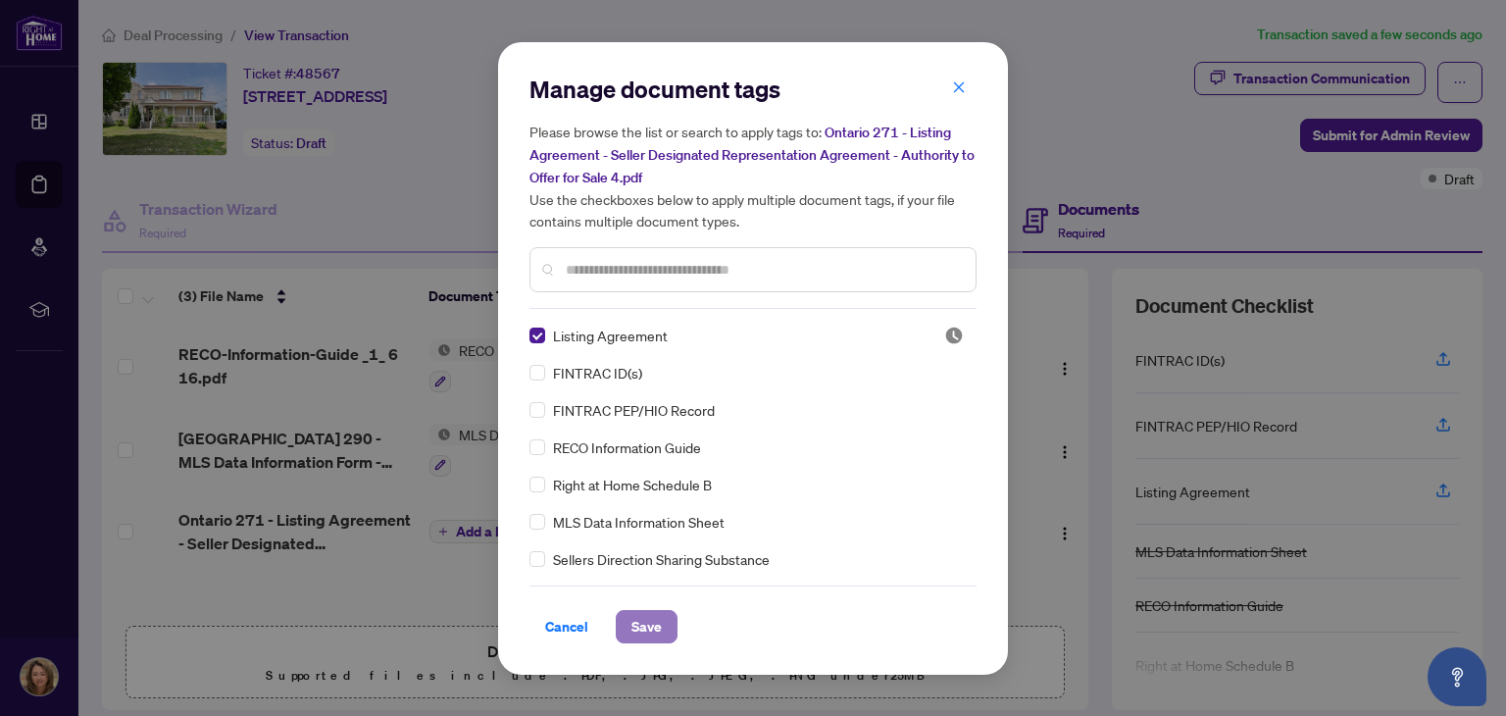
click at [638, 633] on span "Save" at bounding box center [647, 626] width 30 height 31
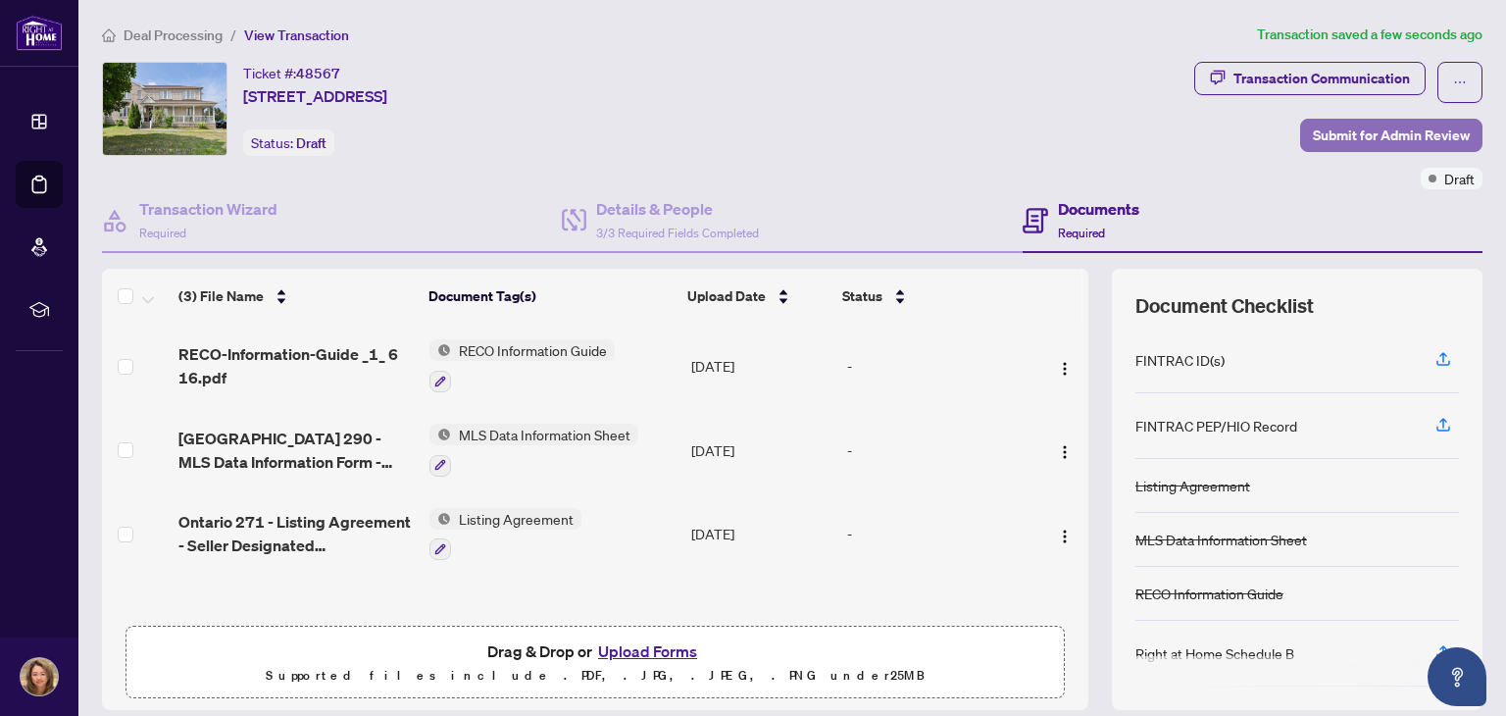
click at [1384, 126] on span "Submit for Admin Review" at bounding box center [1391, 135] width 157 height 31
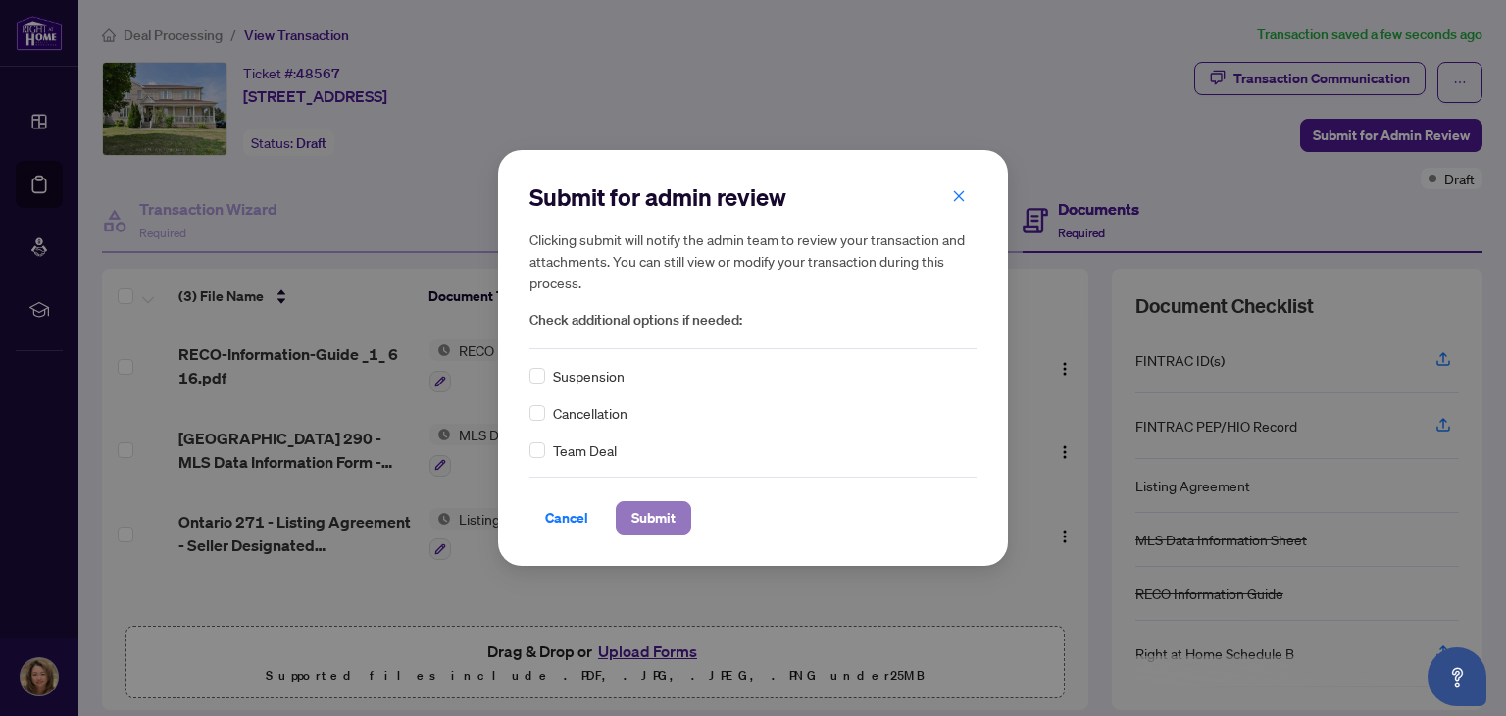
click at [654, 517] on span "Submit" at bounding box center [654, 517] width 44 height 31
